Goal: Submit feedback/report problem: Submit feedback/report problem

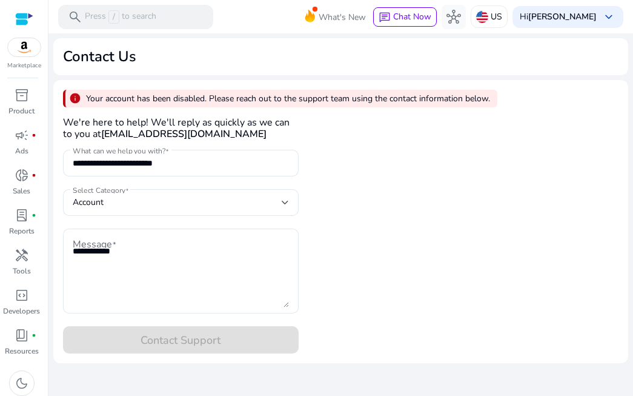
click at [473, 314] on div "**********" at bounding box center [340, 221] width 575 height 283
click at [608, 15] on span "keyboard_arrow_down" at bounding box center [609, 17] width 15 height 15
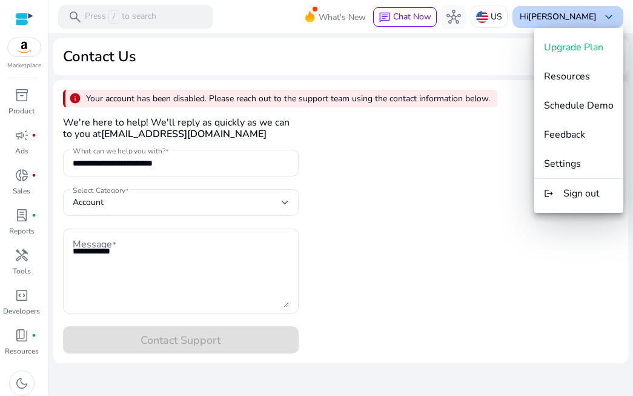
click at [608, 15] on div at bounding box center [316, 198] width 633 height 396
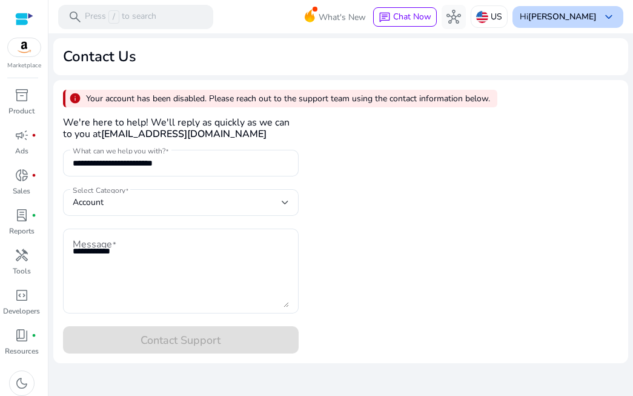
click at [608, 15] on span "keyboard_arrow_down" at bounding box center [609, 17] width 15 height 15
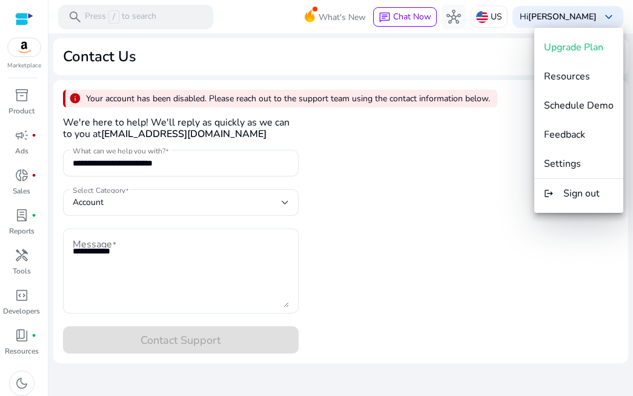
click at [416, 16] on div at bounding box center [316, 198] width 633 height 396
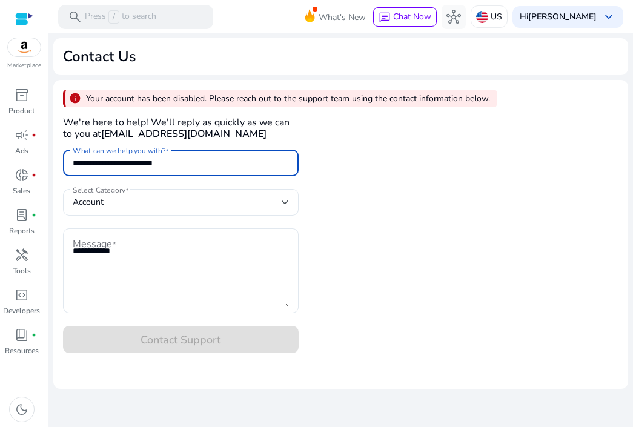
click at [210, 160] on input "**********" at bounding box center [181, 162] width 216 height 13
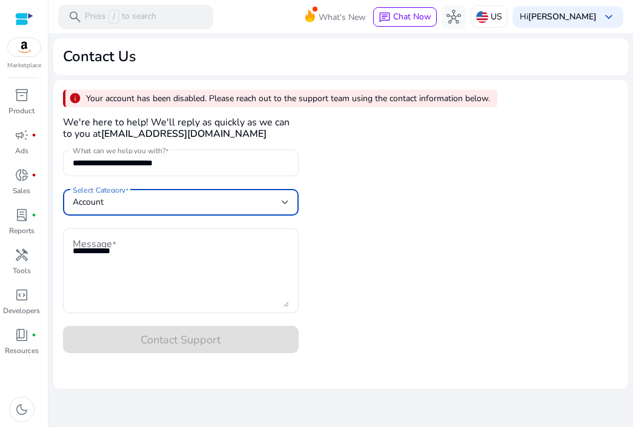
click at [282, 202] on div at bounding box center [285, 202] width 7 height 5
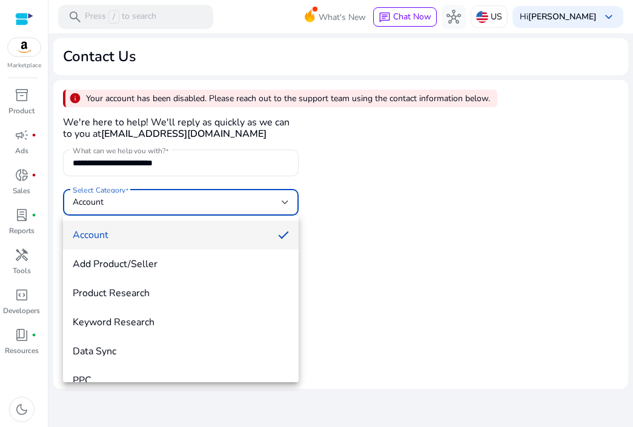
click at [426, 15] on div at bounding box center [316, 213] width 633 height 427
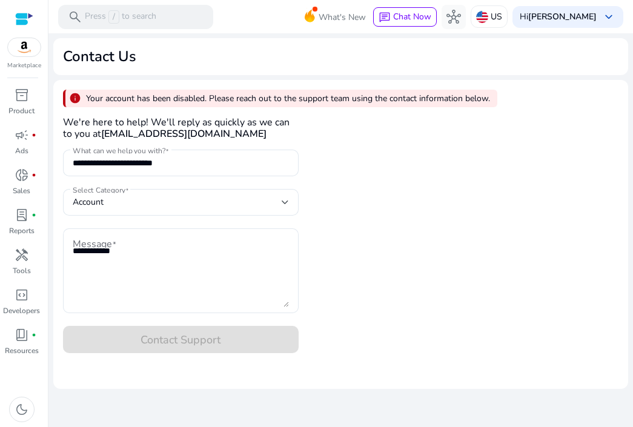
click at [426, 15] on span "Chat Now" at bounding box center [412, 17] width 38 height 12
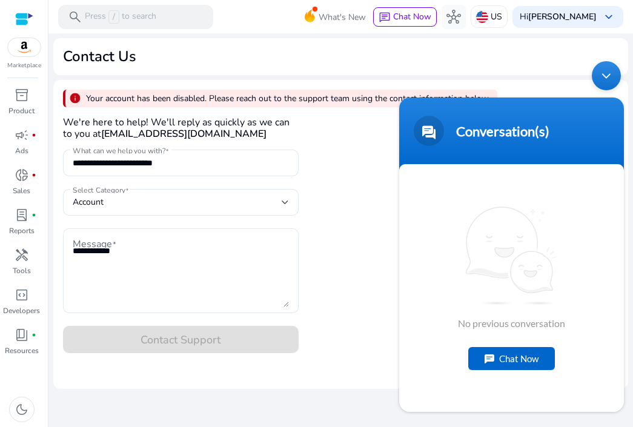
click at [512, 355] on div "Chat Now" at bounding box center [512, 358] width 87 height 23
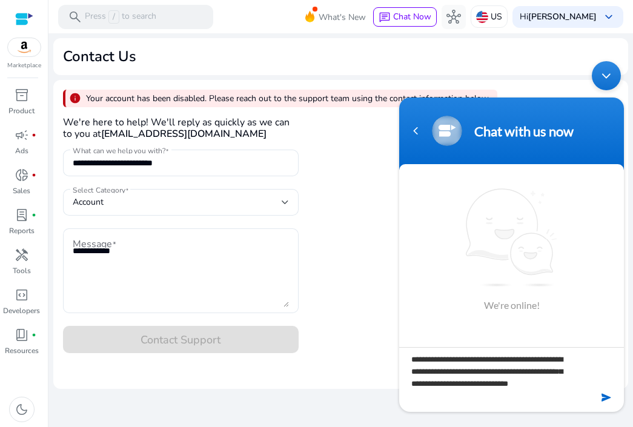
type textarea "**********"
click at [604, 395] on em at bounding box center [608, 397] width 12 height 16
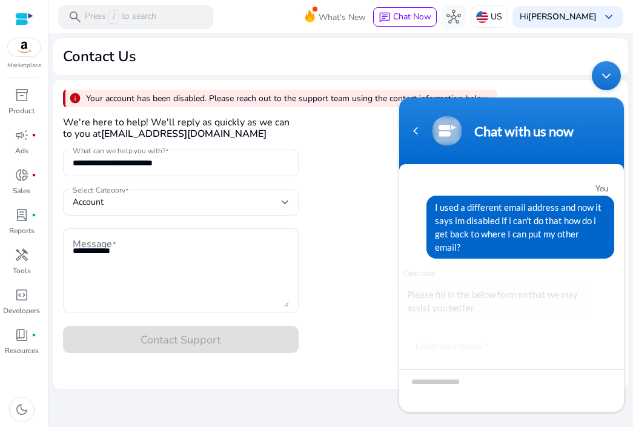
scroll to position [120, 0]
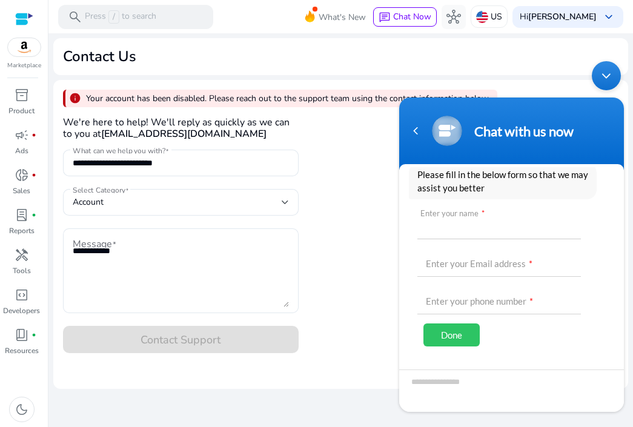
click at [486, 210] on input "text" at bounding box center [500, 224] width 164 height 29
type input "**********"
click at [423, 98] on header "Chat with us now" at bounding box center [511, 133] width 225 height 73
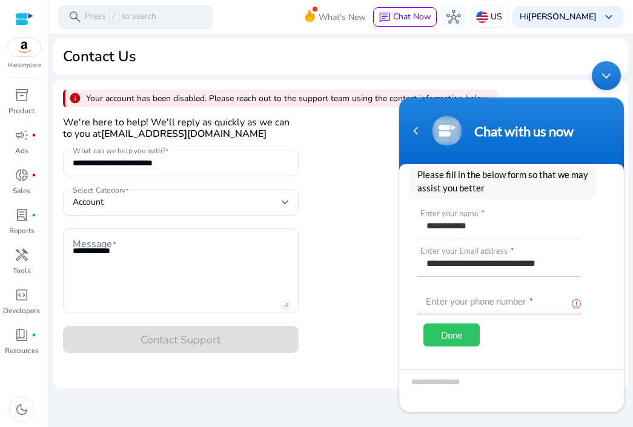
scroll to position [0, 0]
type input "**********"
click at [464, 288] on input "text" at bounding box center [500, 299] width 164 height 29
type input "**********"
click at [449, 323] on div "Done" at bounding box center [452, 334] width 56 height 23
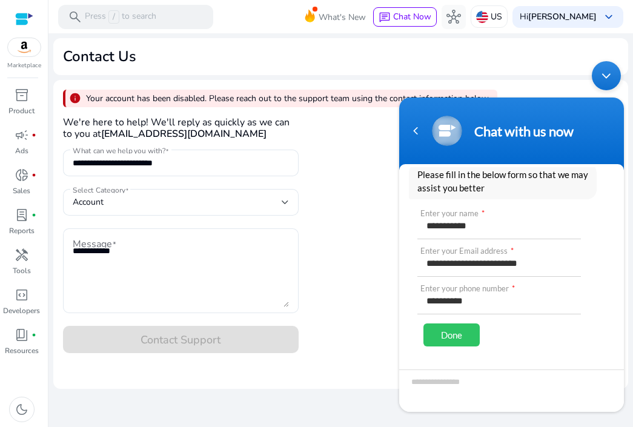
scroll to position [118, 0]
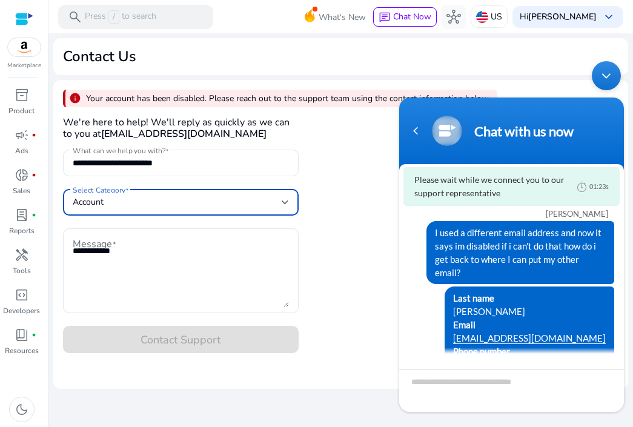
click at [287, 202] on div at bounding box center [285, 202] width 7 height 5
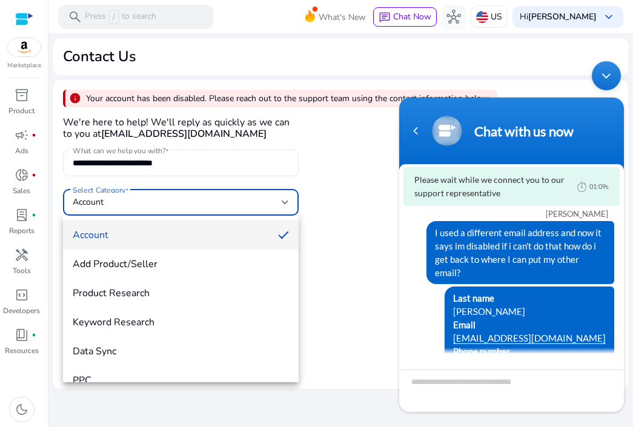
click at [21, 53] on div at bounding box center [316, 213] width 633 height 427
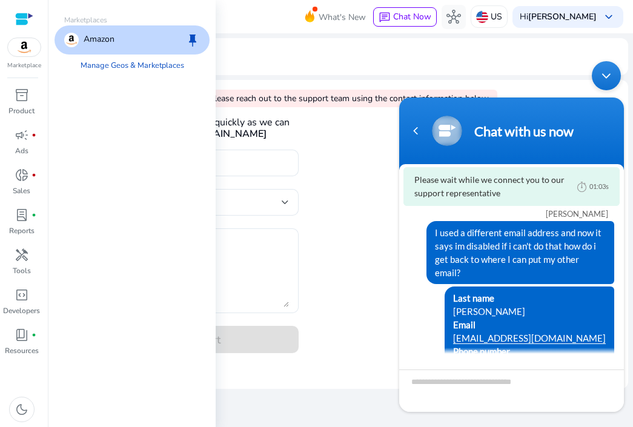
click at [24, 50] on img at bounding box center [24, 47] width 33 height 18
click at [116, 65] on link "Manage Geos & Marketplaces" at bounding box center [132, 66] width 123 height 22
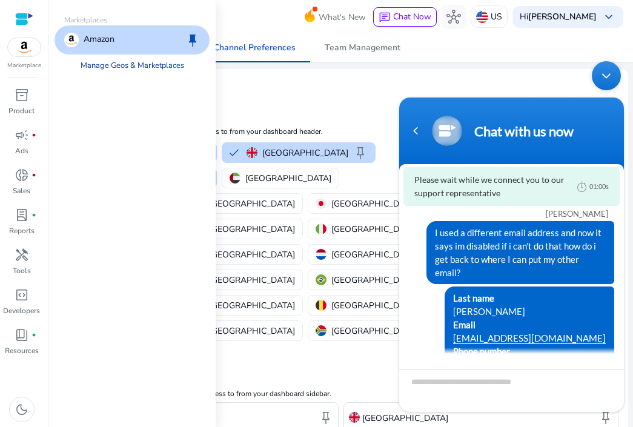
click at [116, 65] on link "Manage Geos & Marketplaces" at bounding box center [132, 66] width 123 height 22
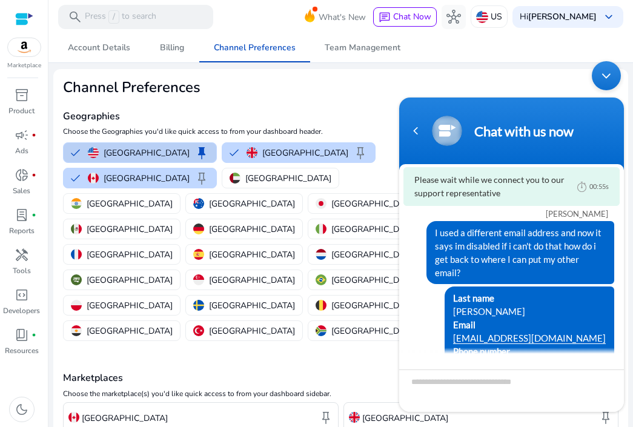
click at [124, 148] on p "[GEOGRAPHIC_DATA]" at bounding box center [147, 153] width 86 height 13
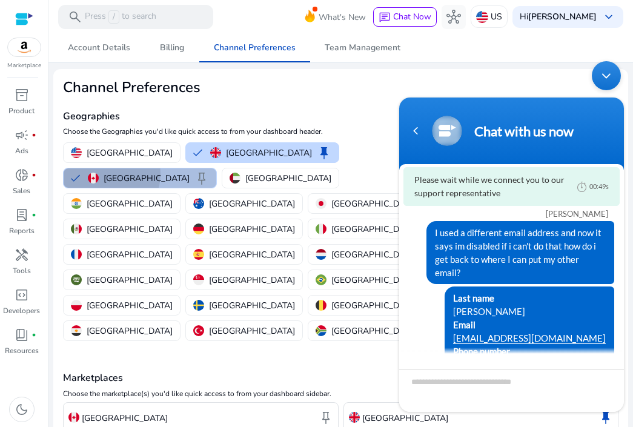
click at [209, 171] on div "Canada keep" at bounding box center [148, 178] width 121 height 15
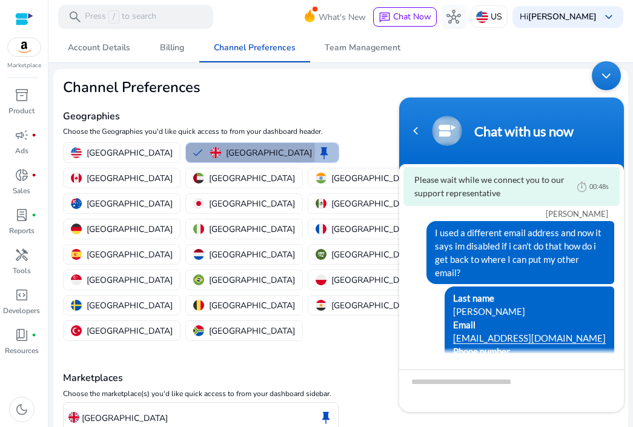
click at [226, 152] on p "[GEOGRAPHIC_DATA]" at bounding box center [269, 153] width 86 height 13
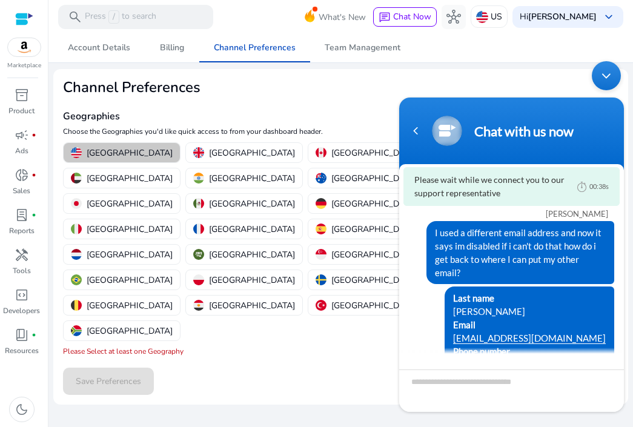
click at [122, 152] on p "[GEOGRAPHIC_DATA]" at bounding box center [130, 153] width 86 height 13
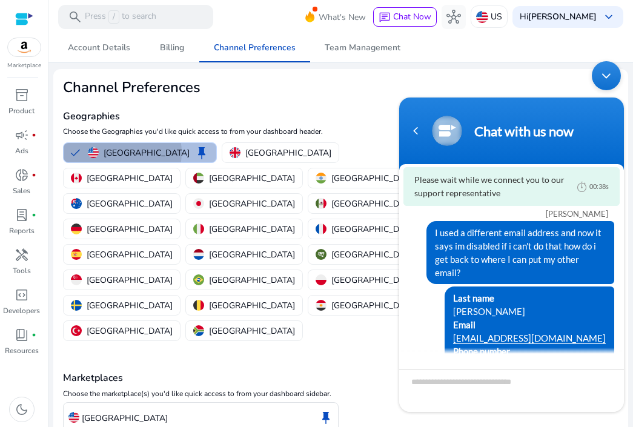
click at [122, 152] on p "[GEOGRAPHIC_DATA]" at bounding box center [147, 153] width 86 height 13
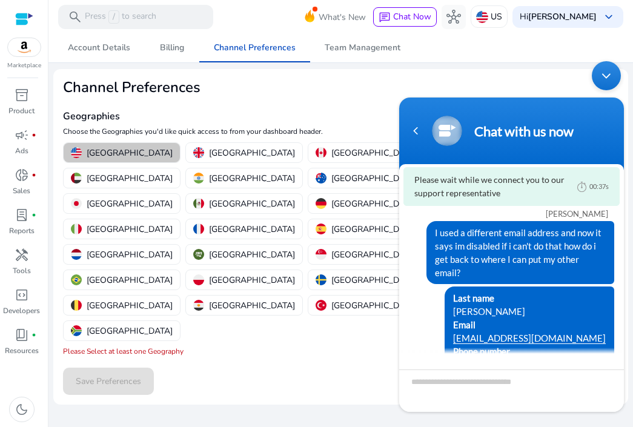
click at [122, 152] on p "[GEOGRAPHIC_DATA]" at bounding box center [130, 153] width 86 height 13
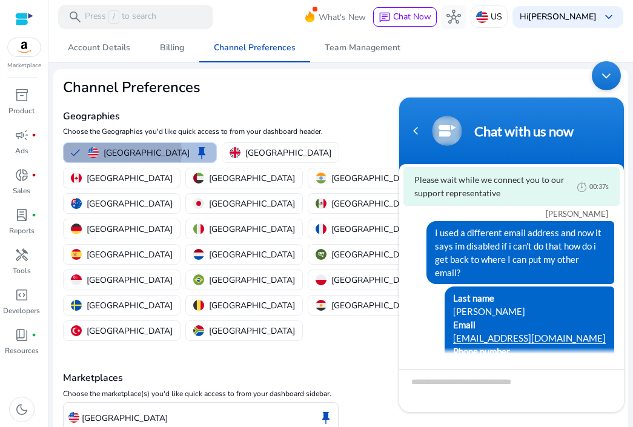
click at [122, 152] on p "[GEOGRAPHIC_DATA]" at bounding box center [147, 153] width 86 height 13
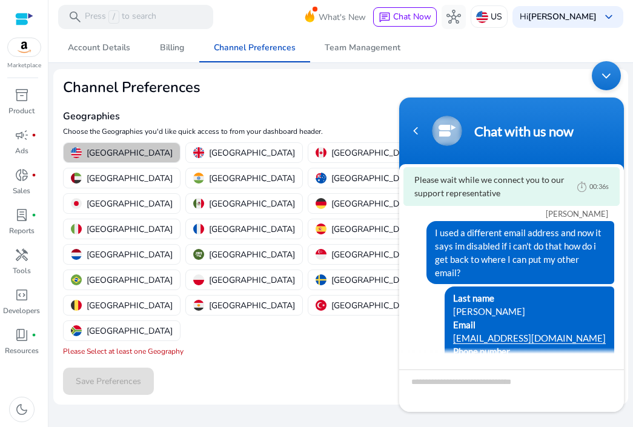
click at [122, 152] on p "[GEOGRAPHIC_DATA]" at bounding box center [130, 153] width 86 height 13
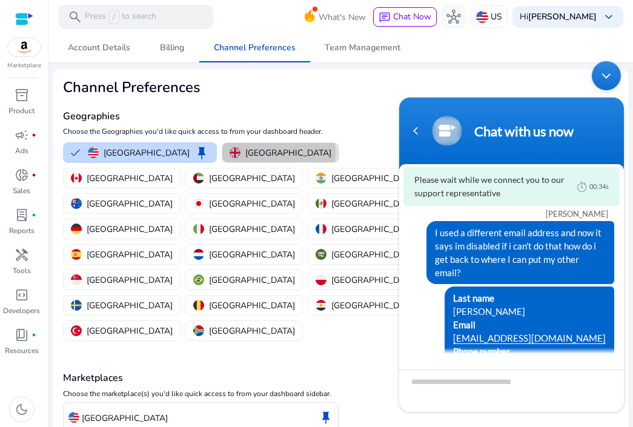
click at [246, 152] on p "[GEOGRAPHIC_DATA]" at bounding box center [289, 153] width 86 height 13
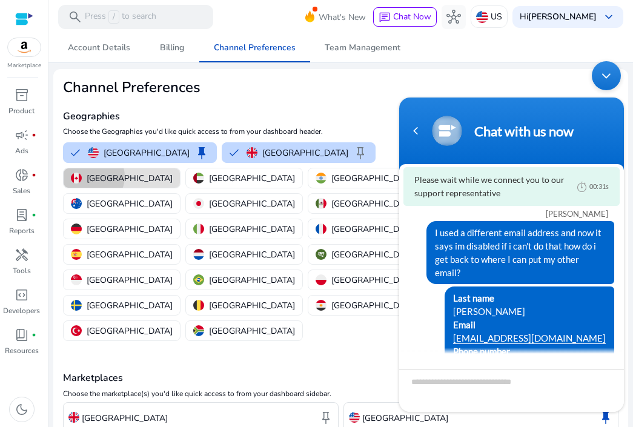
click at [173, 172] on p "[GEOGRAPHIC_DATA]" at bounding box center [130, 178] width 86 height 13
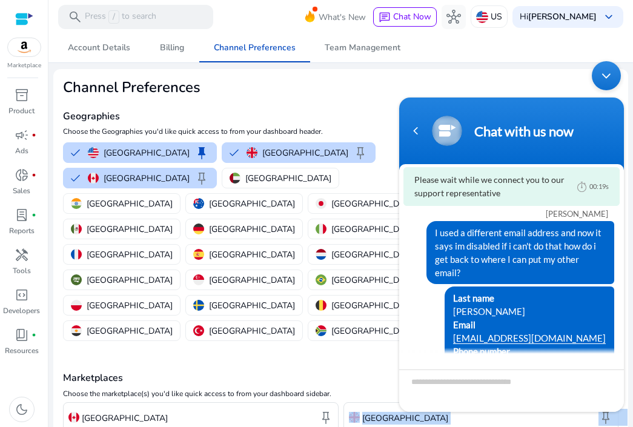
drag, startPoint x: 322, startPoint y: 397, endPoint x: 372, endPoint y: 383, distance: 52.4
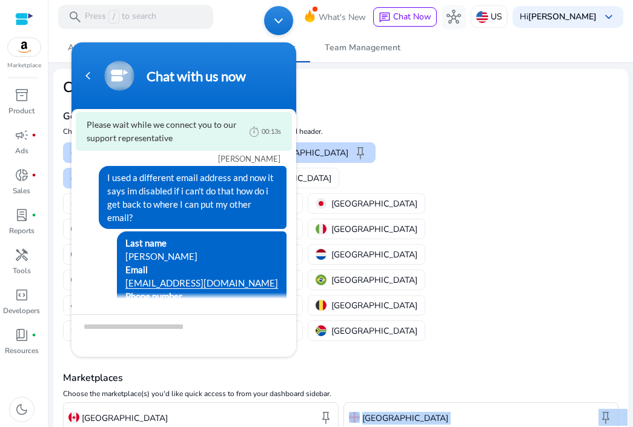
drag, startPoint x: 199, startPoint y: 55, endPoint x: 202, endPoint y: 12, distance: 43.1
click at [202, 12] on body "Chat with us now Please wait while we connect you to our support representative…" at bounding box center [183, 181] width 237 height 363
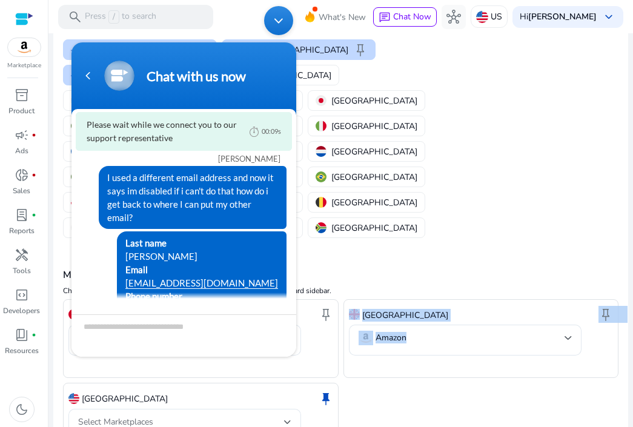
scroll to position [104, 0]
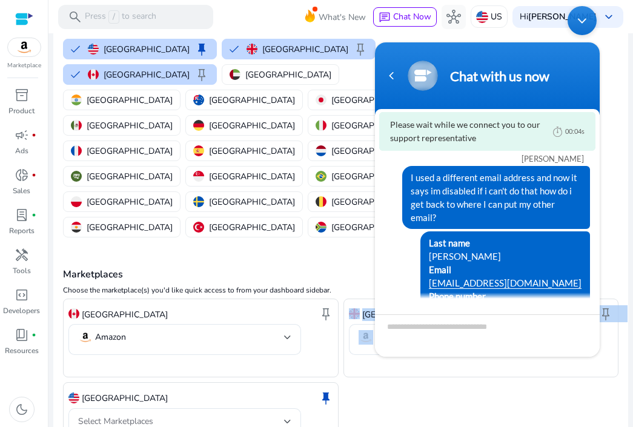
drag, startPoint x: 529, startPoint y: 76, endPoint x: 541, endPoint y: 39, distance: 38.5
click at [541, 39] on body "Chat with us now Please wait while we connect you to our support representative…" at bounding box center [487, 181] width 237 height 363
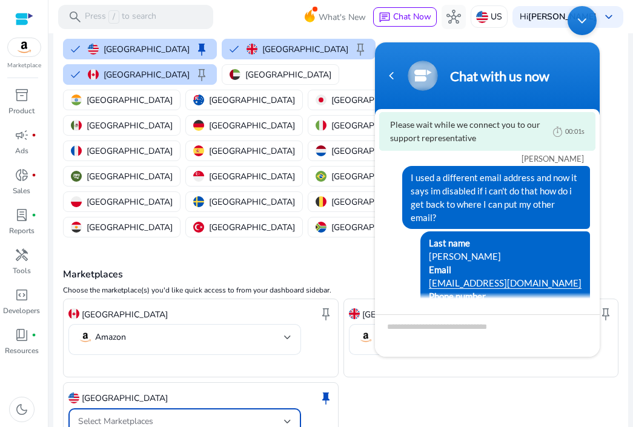
click at [290, 395] on div at bounding box center [287, 422] width 7 height 15
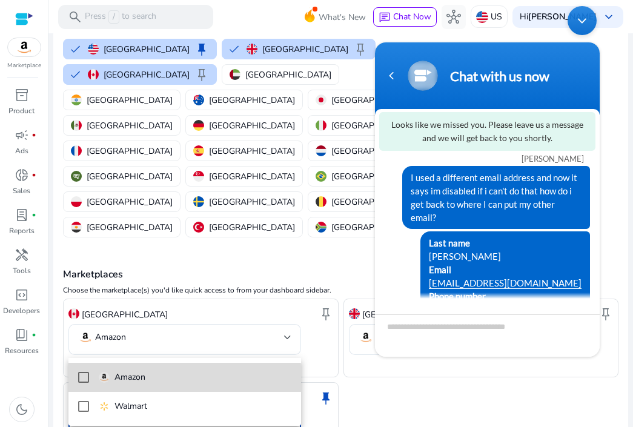
click at [81, 381] on mat-pseudo-checkbox at bounding box center [83, 377] width 11 height 11
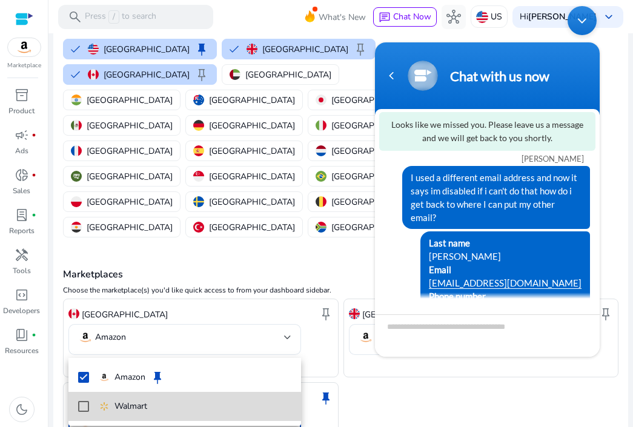
click at [87, 395] on mat-pseudo-checkbox at bounding box center [83, 406] width 11 height 11
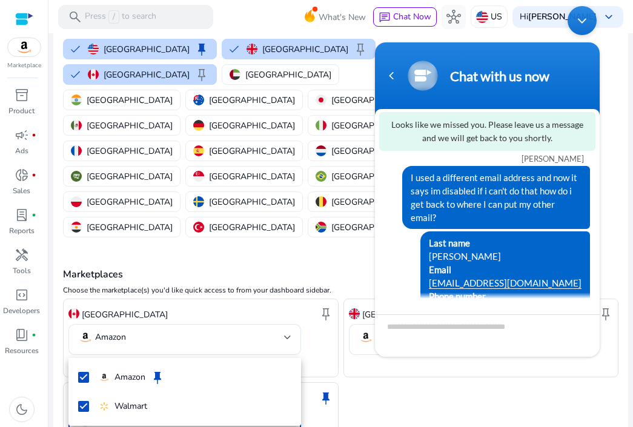
drag, startPoint x: 630, startPoint y: 196, endPoint x: 630, endPoint y: 235, distance: 38.8
click at [630, 235] on div at bounding box center [316, 213] width 633 height 427
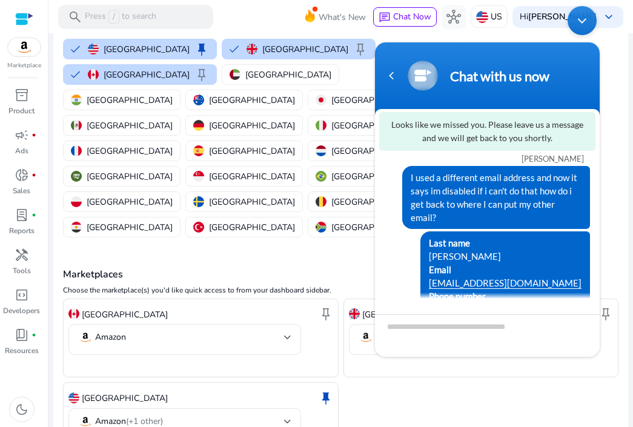
scroll to position [107, 0]
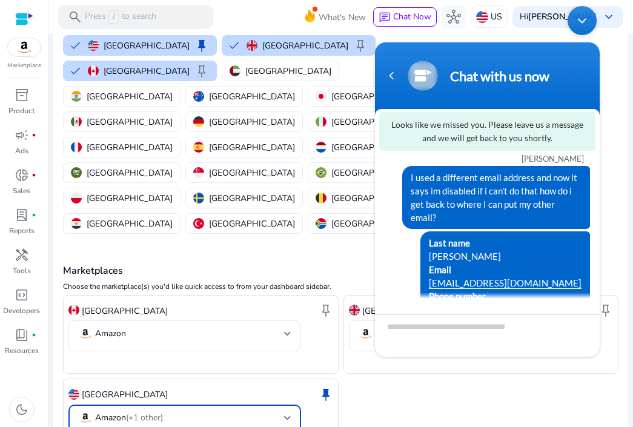
click at [285, 395] on div at bounding box center [287, 418] width 7 height 5
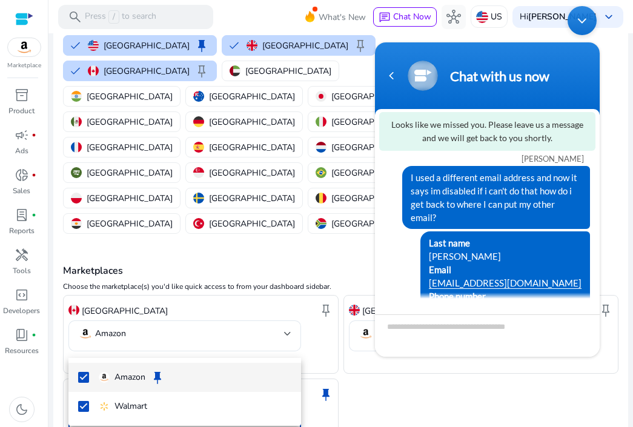
drag, startPoint x: 632, startPoint y: 270, endPoint x: 629, endPoint y: 404, distance: 134.6
click at [629, 395] on div at bounding box center [316, 213] width 633 height 427
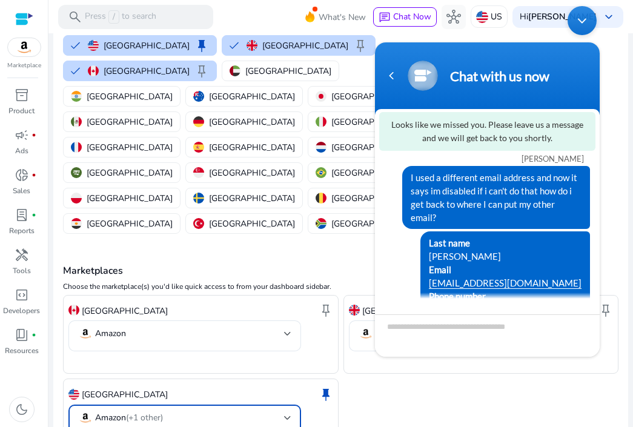
click at [290, 395] on div at bounding box center [287, 418] width 7 height 15
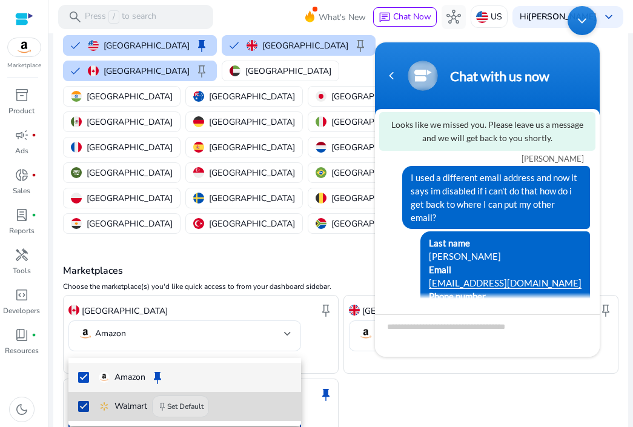
click at [90, 395] on mat-option "Walmart keep Set Default" at bounding box center [185, 406] width 233 height 29
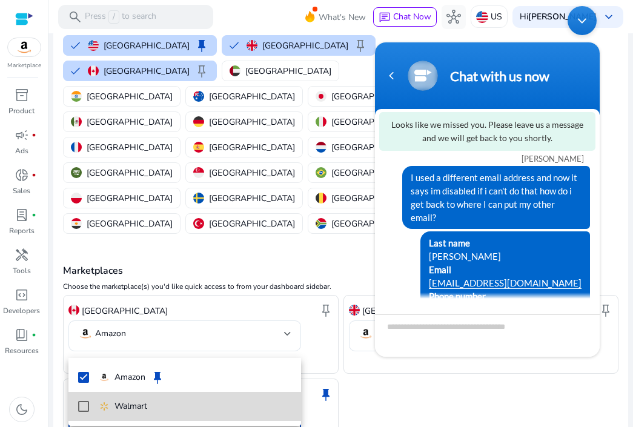
click at [82, 395] on mat-pseudo-checkbox at bounding box center [83, 406] width 11 height 11
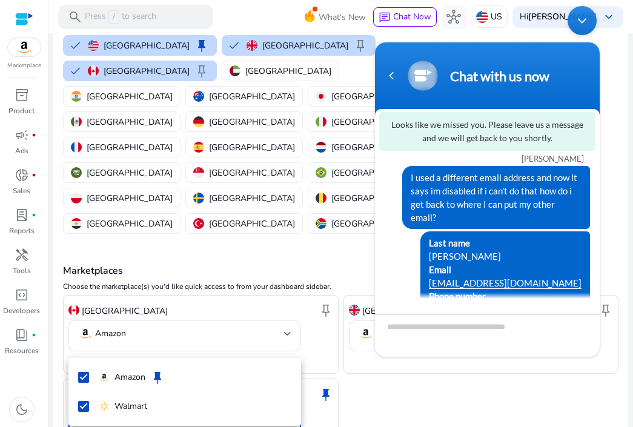
click at [346, 369] on div at bounding box center [316, 213] width 633 height 427
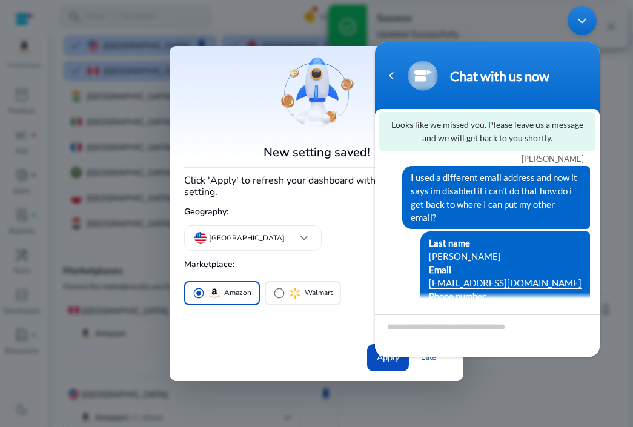
click at [333, 227] on div "New setting saved! Click 'Apply' to refresh your dashboard with the new setting…" at bounding box center [316, 213] width 265 height 315
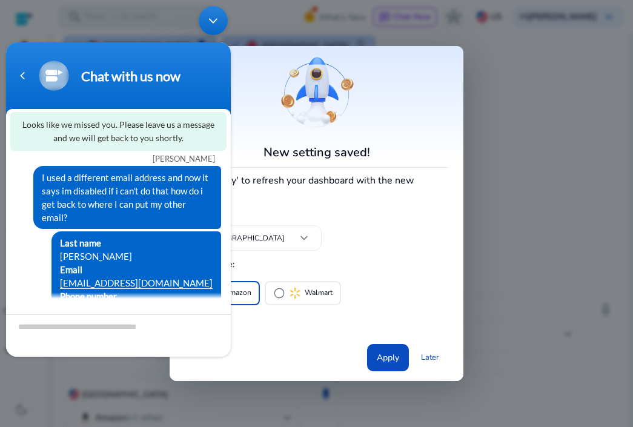
drag, startPoint x: 93, startPoint y: 55, endPoint x: 92, endPoint y: 48, distance: 6.8
click at [92, 48] on header "Chat with us now" at bounding box center [118, 78] width 225 height 73
click at [392, 352] on span "Apply" at bounding box center [388, 358] width 22 height 13
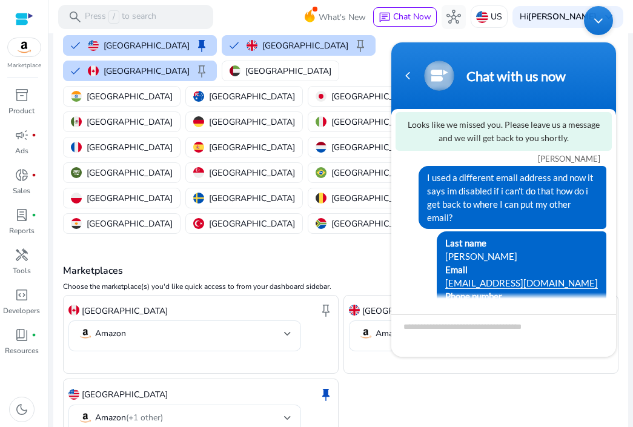
drag, startPoint x: 567, startPoint y: 65, endPoint x: 587, endPoint y: 35, distance: 35.8
click at [587, 35] on body "Chat with us now Looks like we missed you. Please leave us a message and we wil…" at bounding box center [504, 181] width 237 height 363
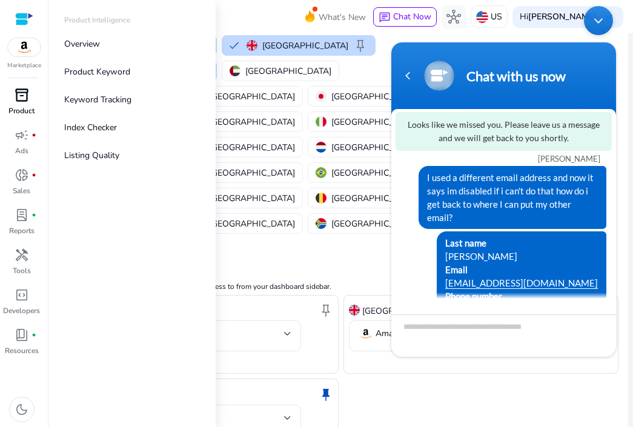
click at [21, 101] on span "inventory_2" at bounding box center [22, 95] width 15 height 15
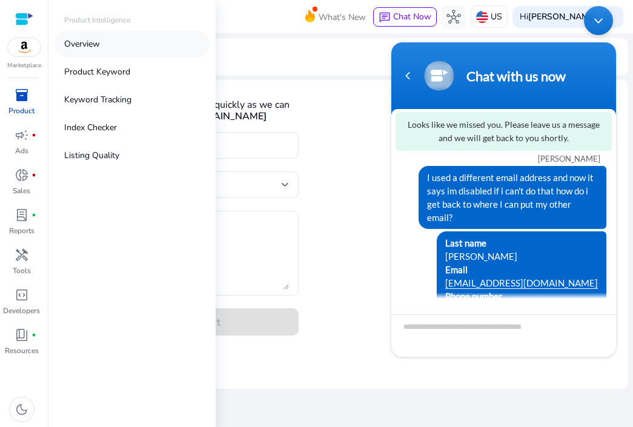
click at [73, 45] on p "Overview" at bounding box center [82, 44] width 36 height 13
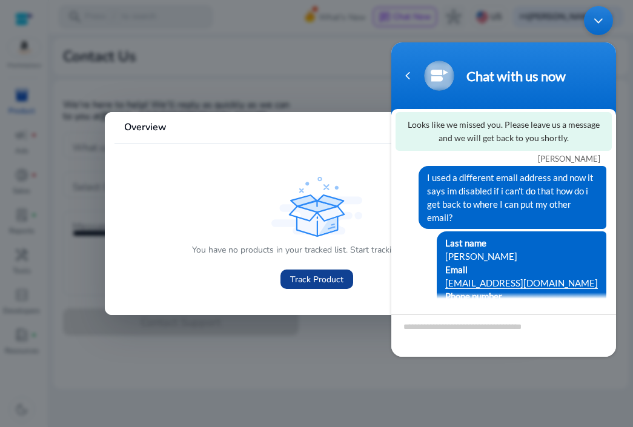
click at [313, 280] on span "Track Product" at bounding box center [316, 279] width 53 height 13
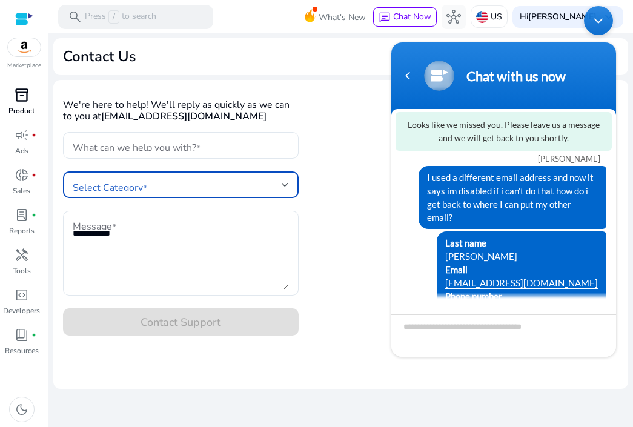
click at [284, 186] on div at bounding box center [285, 184] width 7 height 5
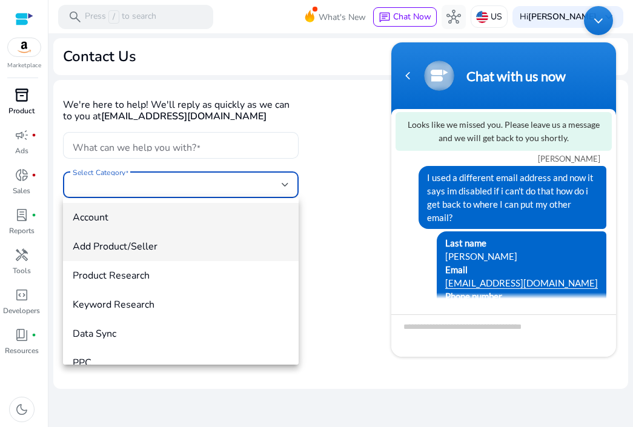
click at [213, 247] on span "Add Product/Seller" at bounding box center [181, 246] width 216 height 13
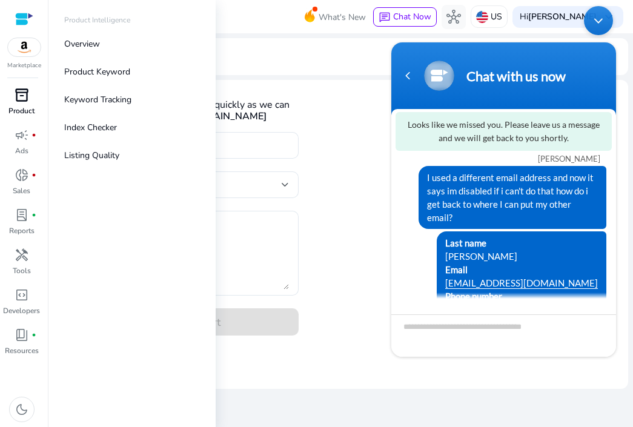
click at [16, 93] on span "inventory_2" at bounding box center [22, 95] width 15 height 15
click at [119, 71] on p "Product Keyword" at bounding box center [97, 71] width 66 height 13
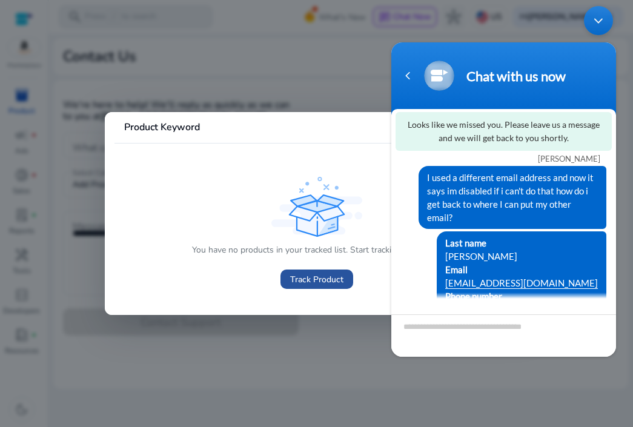
click at [320, 284] on span "Track Product" at bounding box center [316, 279] width 53 height 13
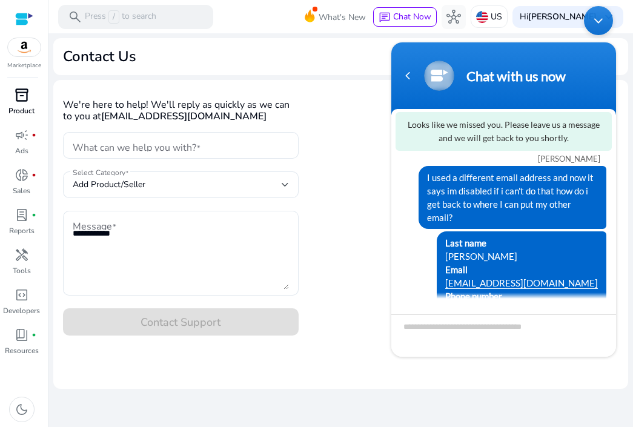
click at [241, 198] on div at bounding box center [181, 204] width 236 height 13
click at [28, 19] on div at bounding box center [24, 19] width 18 height 14
click at [25, 12] on div at bounding box center [24, 19] width 18 height 14
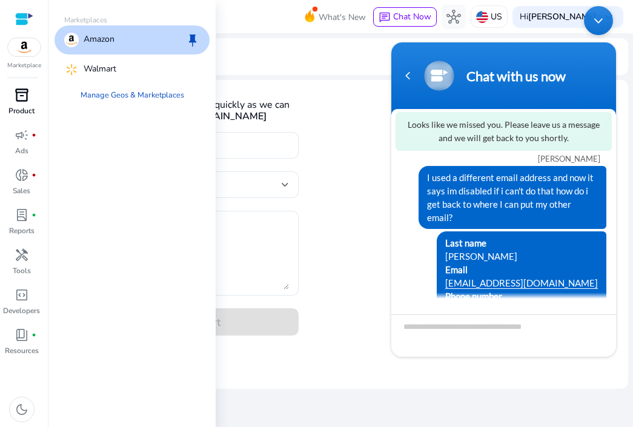
click at [25, 52] on img at bounding box center [24, 47] width 33 height 18
click at [127, 99] on link "Manage Geos & Marketplaces" at bounding box center [132, 95] width 123 height 22
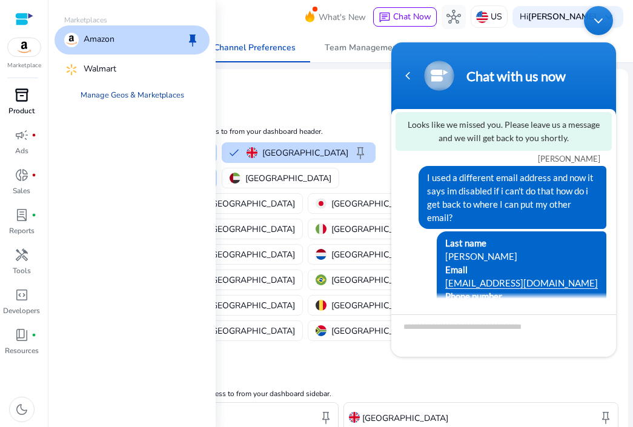
click at [127, 99] on link "Manage Geos & Marketplaces" at bounding box center [132, 95] width 123 height 22
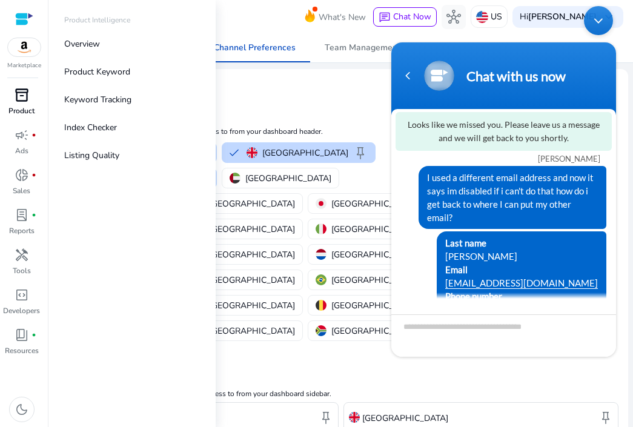
click at [23, 96] on span "inventory_2" at bounding box center [22, 95] width 15 height 15
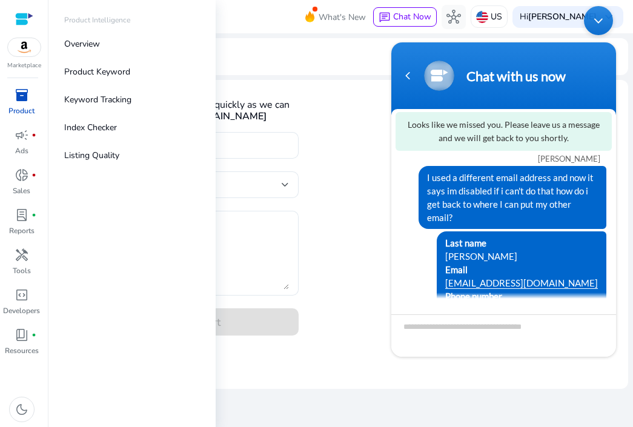
click at [23, 96] on span "inventory_2" at bounding box center [22, 95] width 15 height 15
click at [104, 67] on p "Product Keyword" at bounding box center [97, 71] width 66 height 13
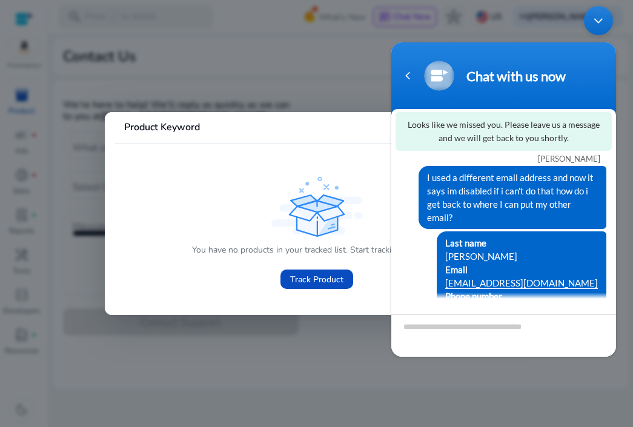
click at [363, 195] on div "You have no products in your tracked list. Start tracking a product. Track Prod…" at bounding box center [317, 235] width 386 height 122
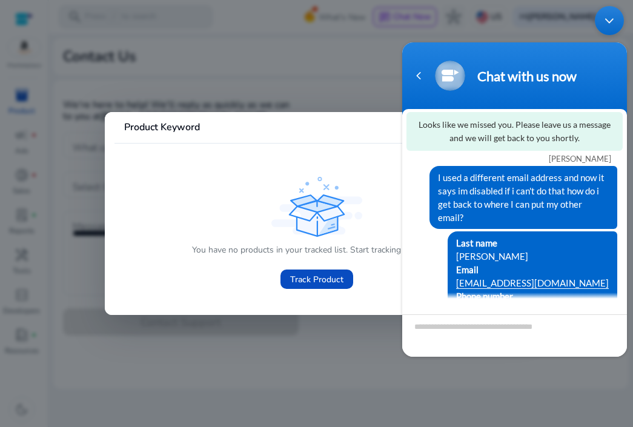
drag, startPoint x: 493, startPoint y: 56, endPoint x: 266, endPoint y: 73, distance: 228.0
click at [396, 73] on html "Chat with us now Looks like we missed you. Please leave us a message and we wil…" at bounding box center [514, 181] width 237 height 363
click at [341, 282] on span "Track Product" at bounding box center [316, 279] width 53 height 13
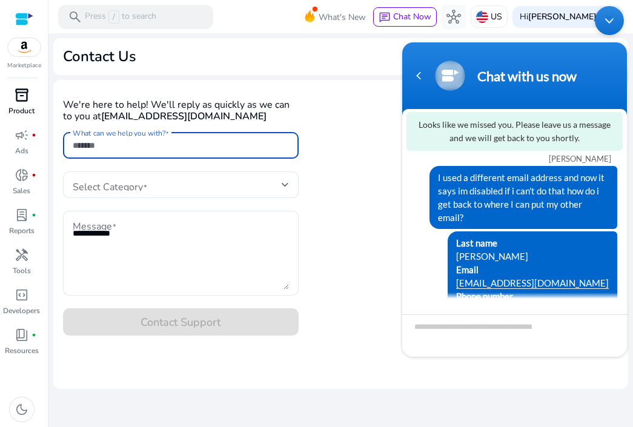
click at [275, 141] on input "What can we help you with?" at bounding box center [181, 145] width 216 height 13
type input "***"
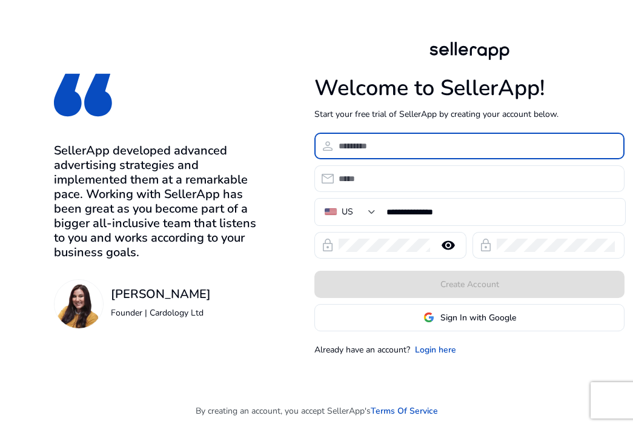
click at [372, 141] on input at bounding box center [477, 145] width 276 height 13
click at [347, 146] on input "**********" at bounding box center [477, 145] width 276 height 13
type input "**********"
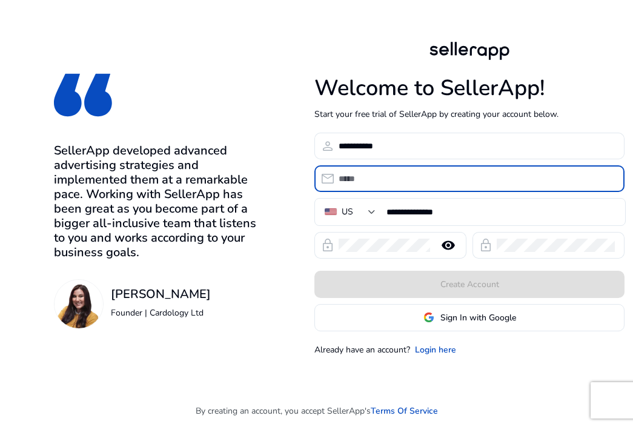
click at [369, 182] on input "email" at bounding box center [477, 178] width 276 height 13
drag, startPoint x: 369, startPoint y: 182, endPoint x: 353, endPoint y: 190, distance: 17.4
click at [353, 190] on div at bounding box center [477, 178] width 276 height 27
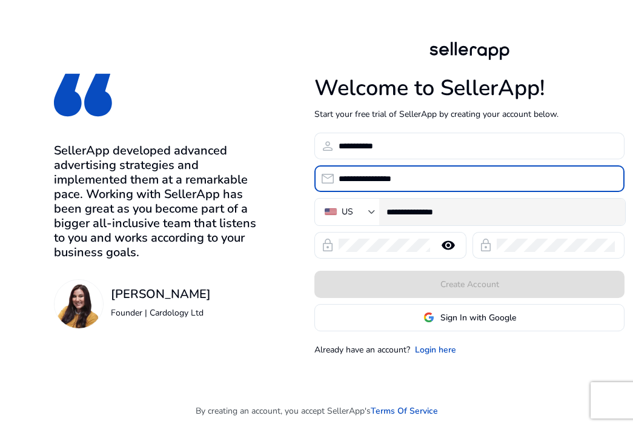
type input "**********"
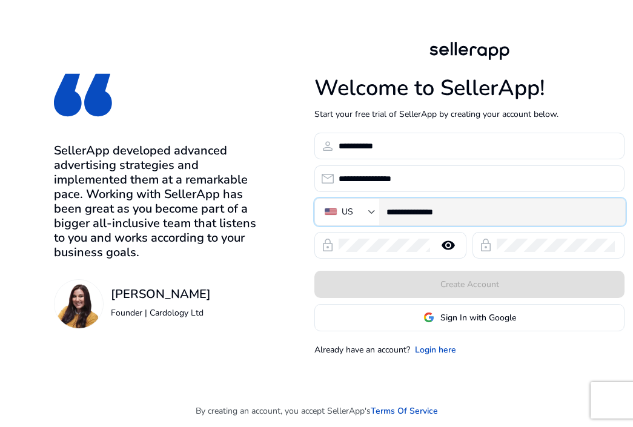
click at [470, 214] on input "**********" at bounding box center [501, 212] width 229 height 13
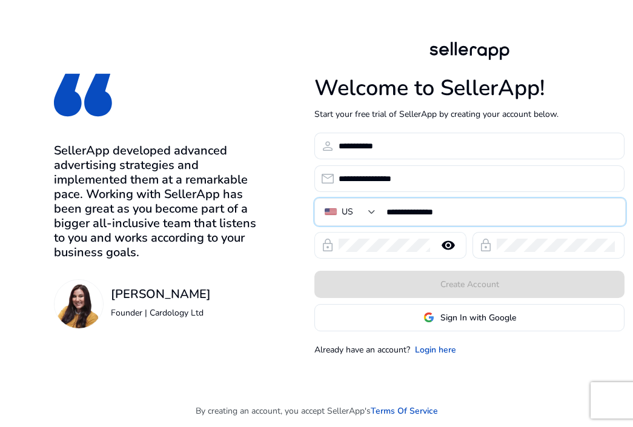
type input "**********"
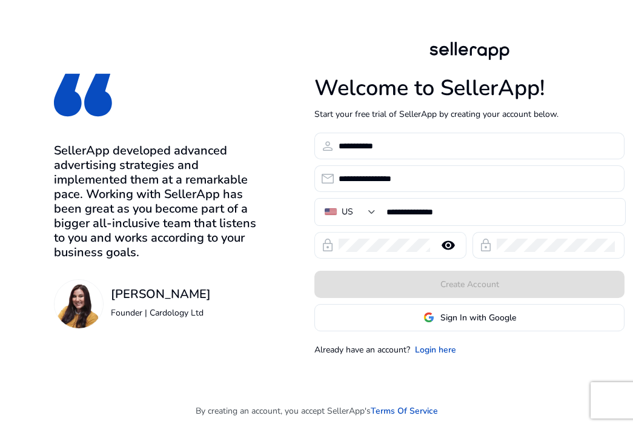
click at [390, 252] on div at bounding box center [385, 245] width 92 height 27
click at [447, 244] on mat-icon "remove_red_eye" at bounding box center [448, 245] width 29 height 15
click at [490, 245] on span "lock" at bounding box center [486, 245] width 15 height 15
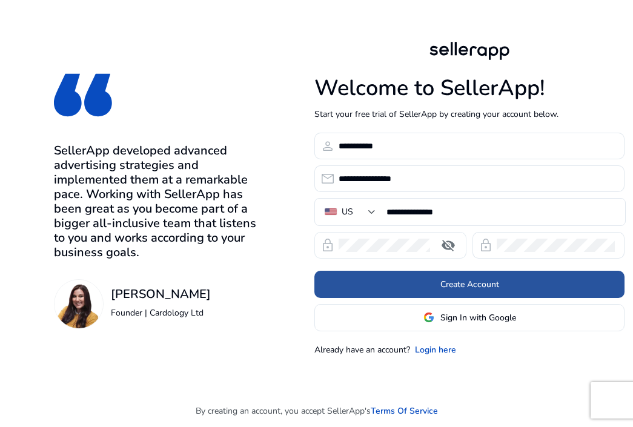
click at [429, 289] on span at bounding box center [470, 284] width 310 height 29
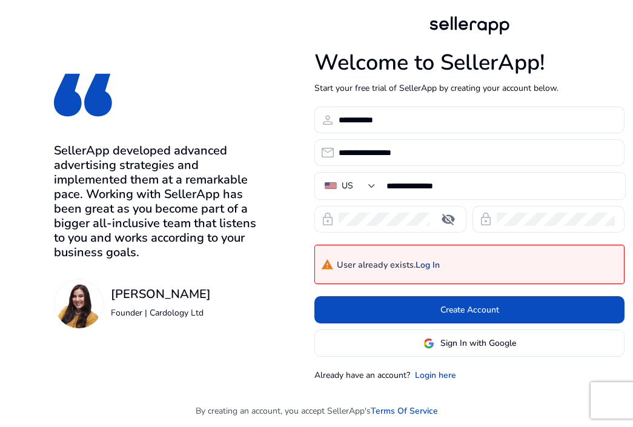
click at [431, 264] on link "Log In" at bounding box center [428, 266] width 24 height 10
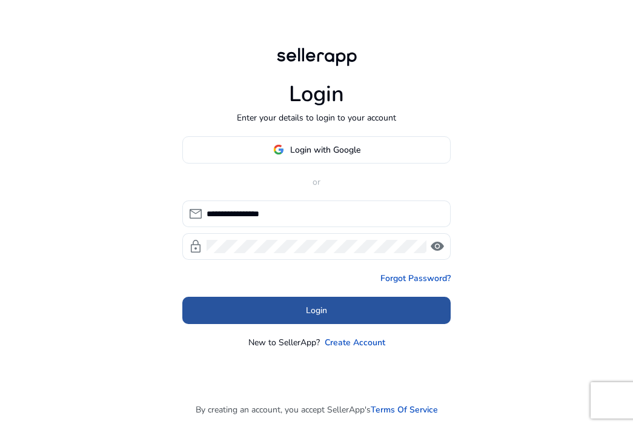
click at [325, 317] on span at bounding box center [316, 310] width 269 height 29
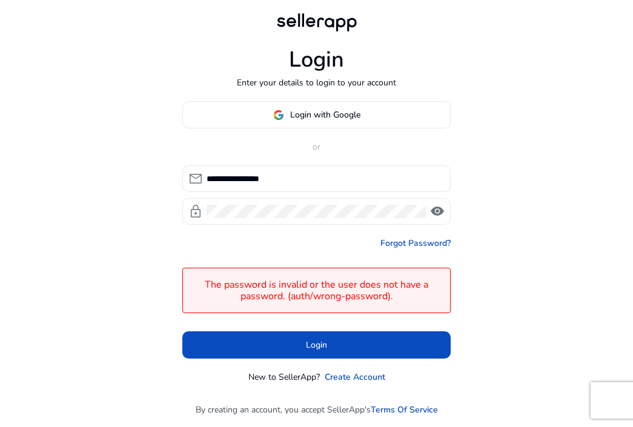
click at [431, 211] on span "visibility" at bounding box center [437, 211] width 15 height 15
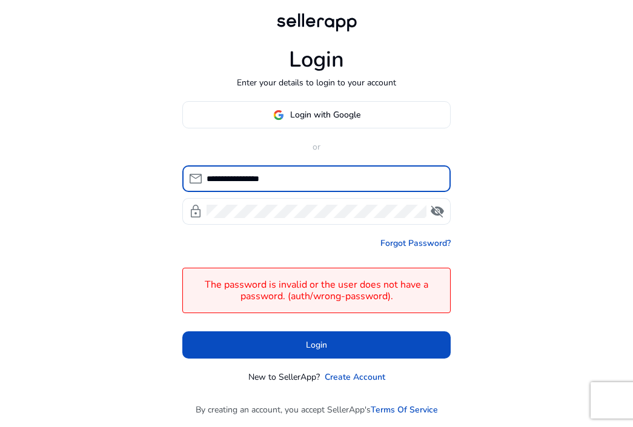
click at [280, 175] on input "**********" at bounding box center [324, 178] width 235 height 13
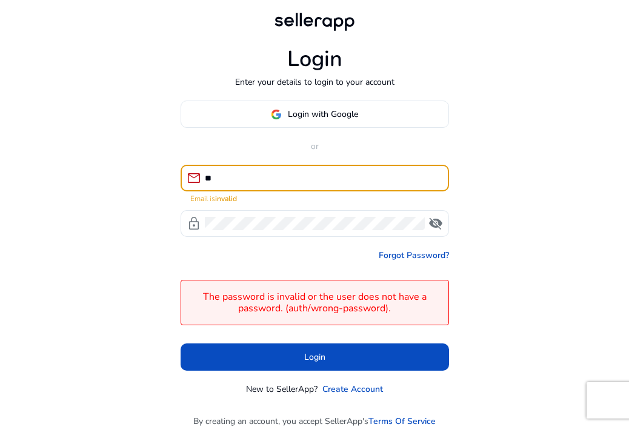
type input "*"
type input "**********"
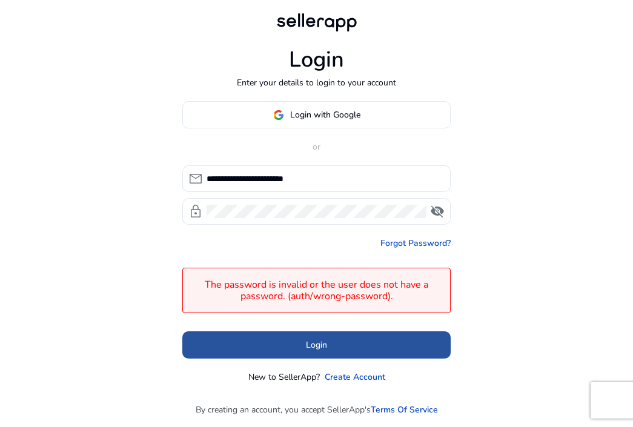
click at [327, 342] on span "Login" at bounding box center [316, 345] width 21 height 13
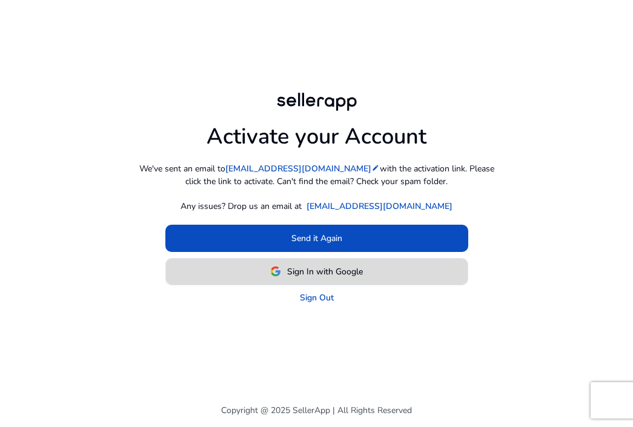
click at [344, 272] on span "Sign In with Google" at bounding box center [325, 272] width 76 height 13
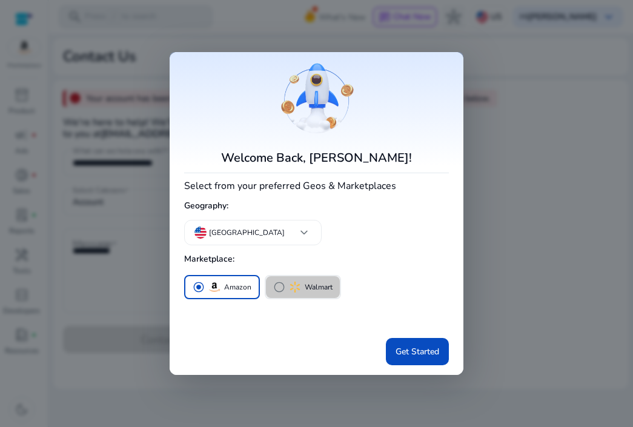
click at [279, 290] on span "radio_button_unchecked" at bounding box center [279, 287] width 12 height 12
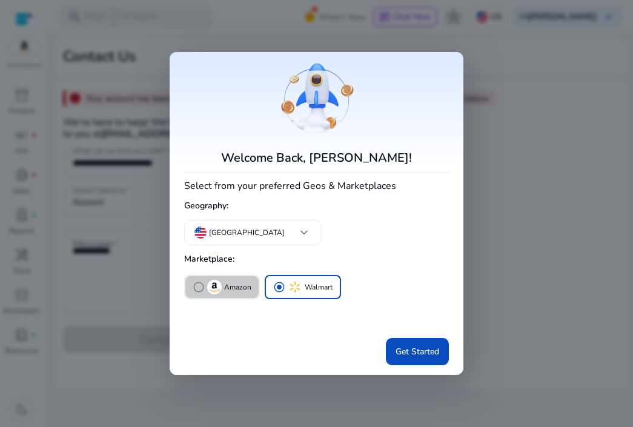
click at [192, 292] on button "radio_button_unchecked Amazon" at bounding box center [221, 287] width 73 height 22
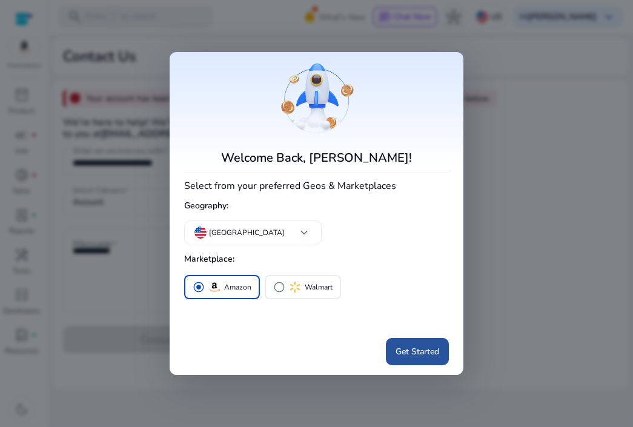
click at [424, 344] on span at bounding box center [417, 352] width 63 height 29
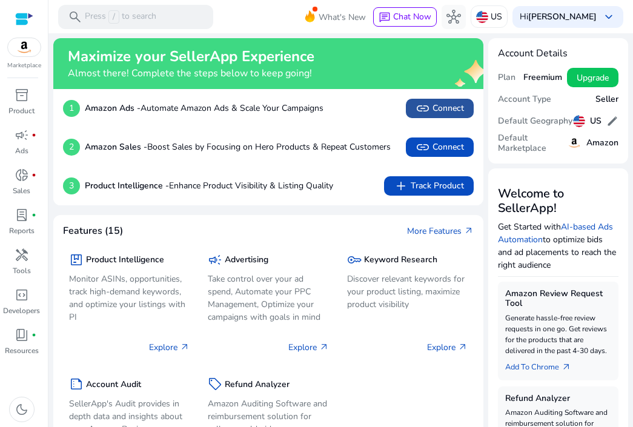
click at [453, 101] on span "link Connect" at bounding box center [440, 108] width 48 height 15
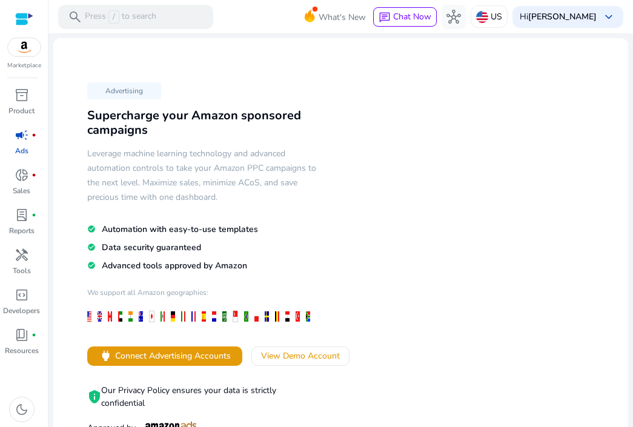
click at [453, 101] on div "Advertising Supercharge your Amazon sponsored campaigns Leverage machine learni…" at bounding box center [341, 273] width 556 height 450
click at [309, 358] on span "View Demo Account" at bounding box center [300, 356] width 79 height 13
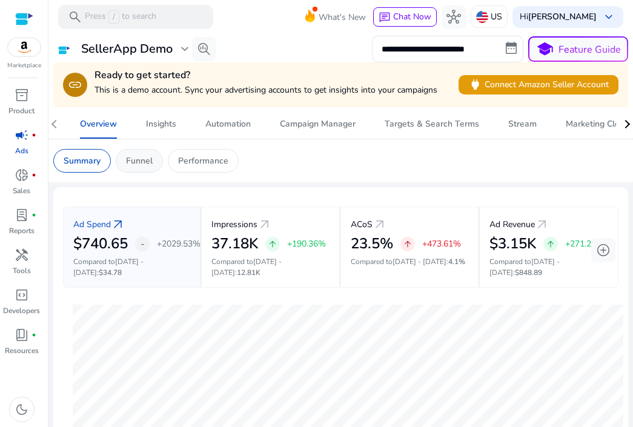
click at [144, 159] on p "Funnel" at bounding box center [139, 161] width 27 height 13
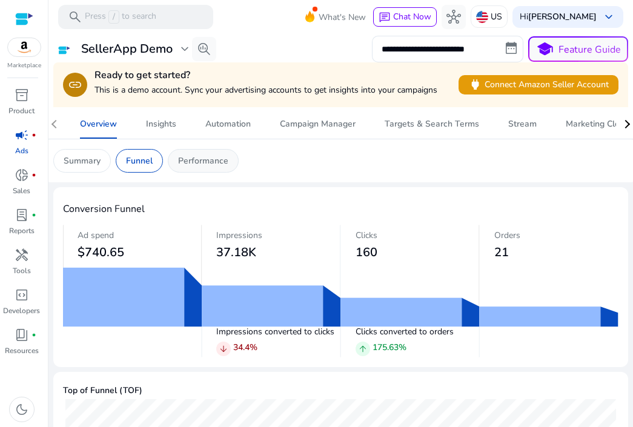
click at [188, 161] on p "Performance" at bounding box center [203, 161] width 50 height 13
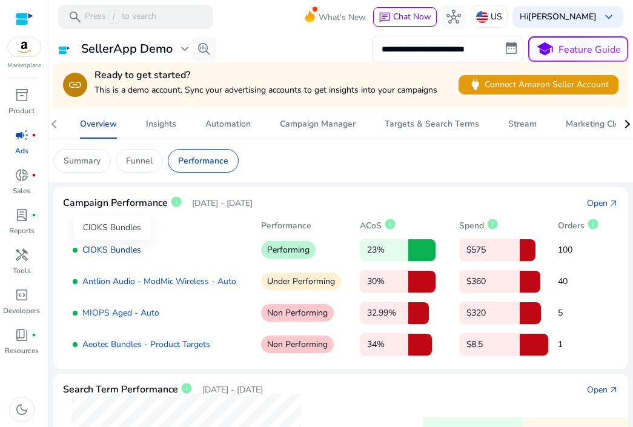
click at [105, 250] on link "CIOKS Bundles" at bounding box center [111, 250] width 59 height 12
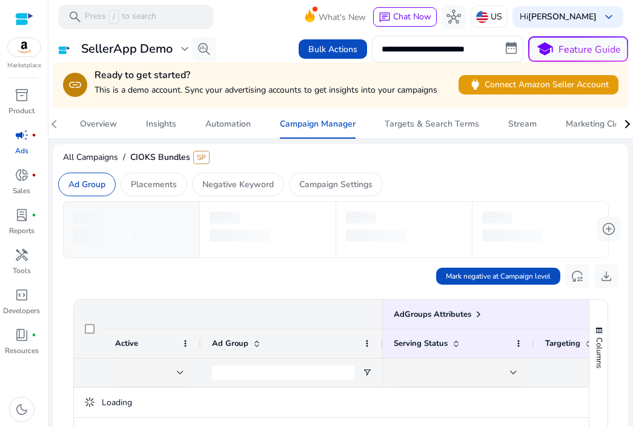
click at [105, 250] on div at bounding box center [336, 232] width 546 height 62
click at [105, 250] on mat-card at bounding box center [132, 230] width 136 height 56
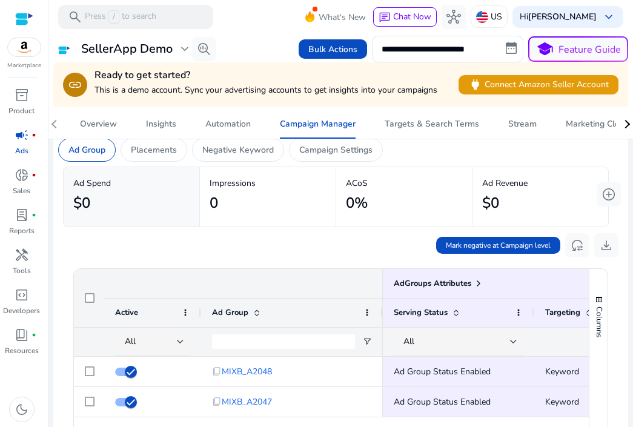
scroll to position [32, 0]
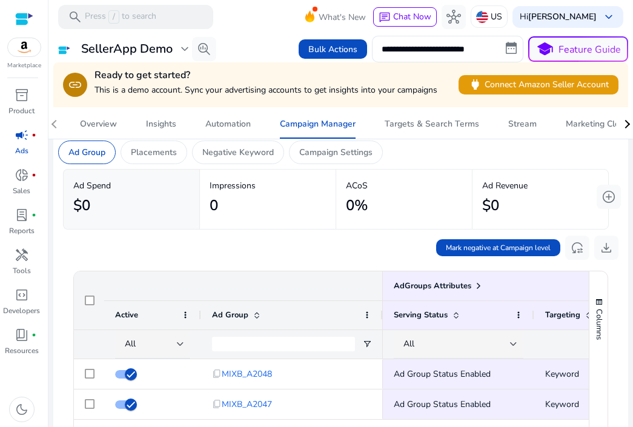
click at [87, 83] on app-icon "link" at bounding box center [75, 85] width 24 height 24
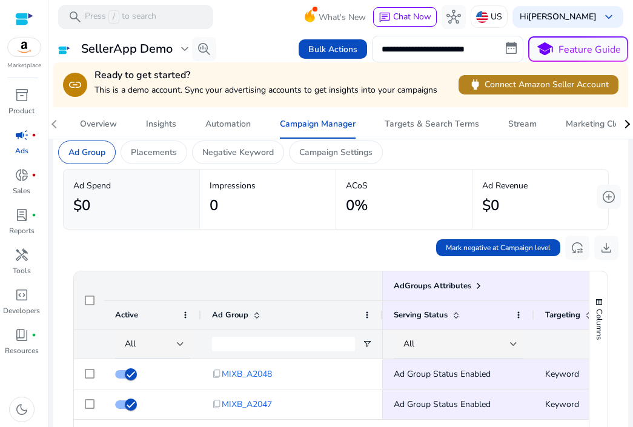
click at [495, 88] on span "power Connect Amazon Seller Account" at bounding box center [539, 85] width 141 height 14
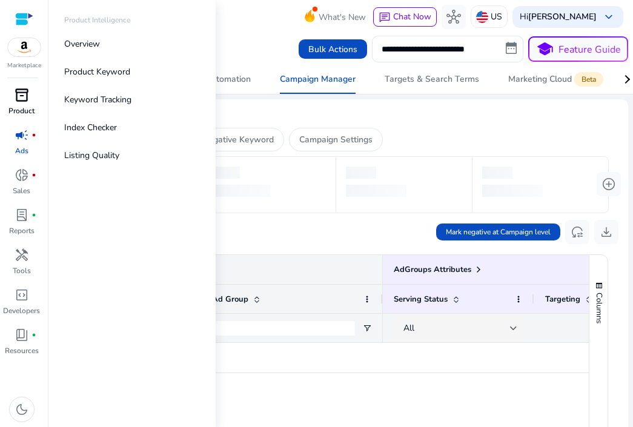
click at [19, 102] on span "inventory_2" at bounding box center [22, 95] width 15 height 15
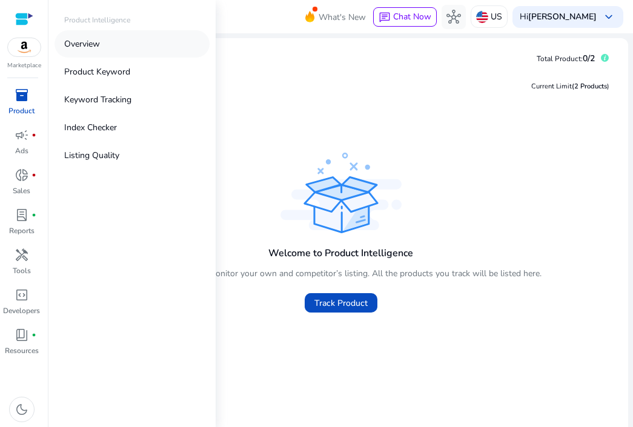
click at [120, 48] on link "Overview" at bounding box center [132, 43] width 155 height 27
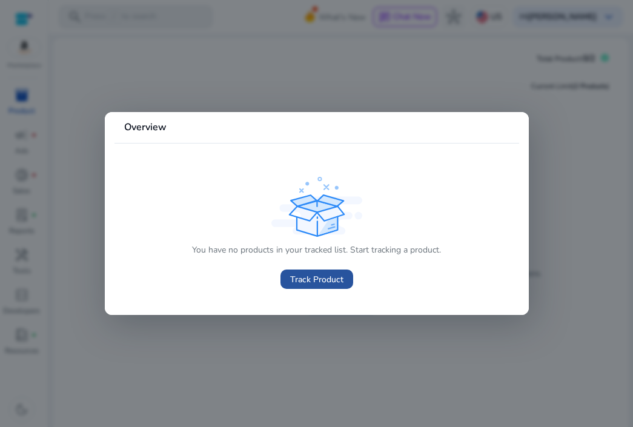
click at [313, 282] on span "Track Product" at bounding box center [316, 279] width 53 height 13
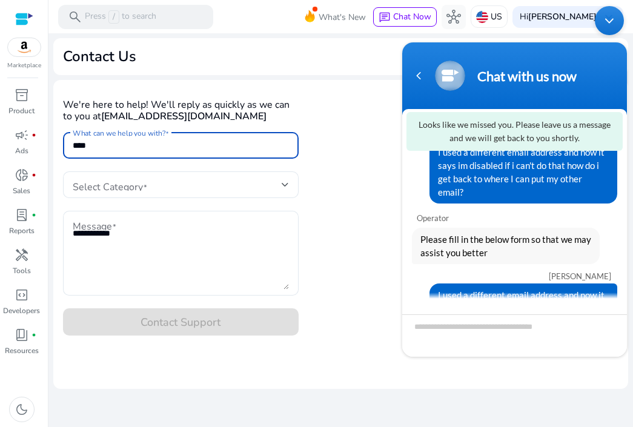
scroll to position [118, 0]
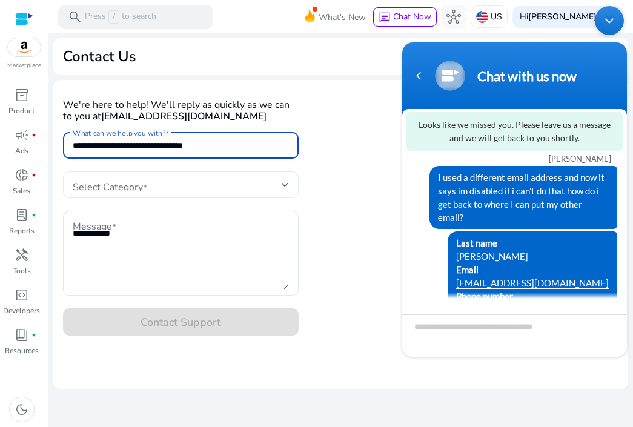
type input "**********"
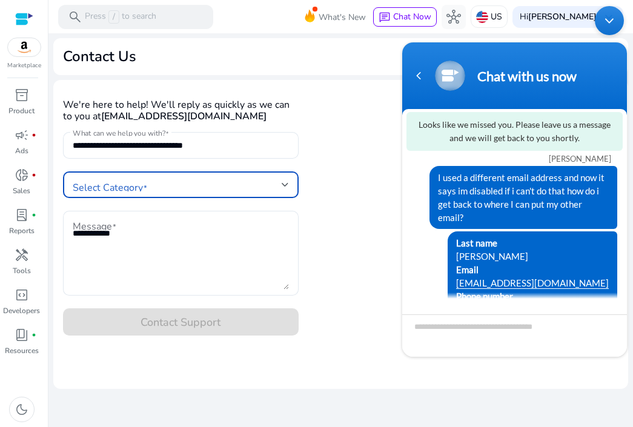
click at [286, 184] on div at bounding box center [285, 184] width 7 height 5
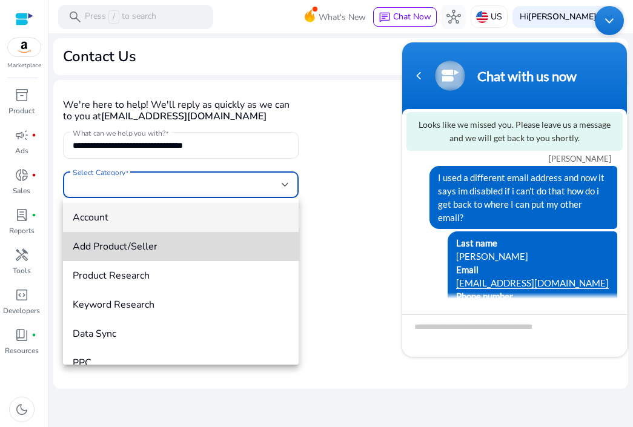
click at [208, 241] on span "Add Product/Seller" at bounding box center [181, 246] width 216 height 13
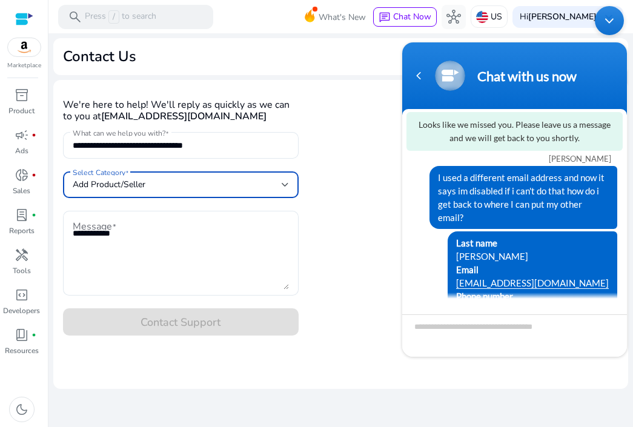
click at [286, 186] on div at bounding box center [285, 184] width 7 height 5
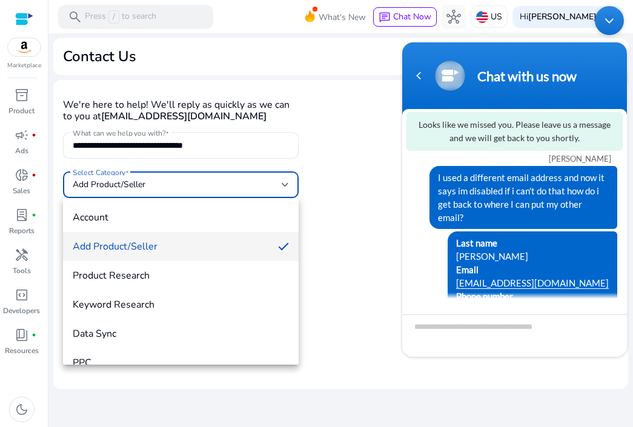
click at [369, 166] on div at bounding box center [316, 213] width 633 height 427
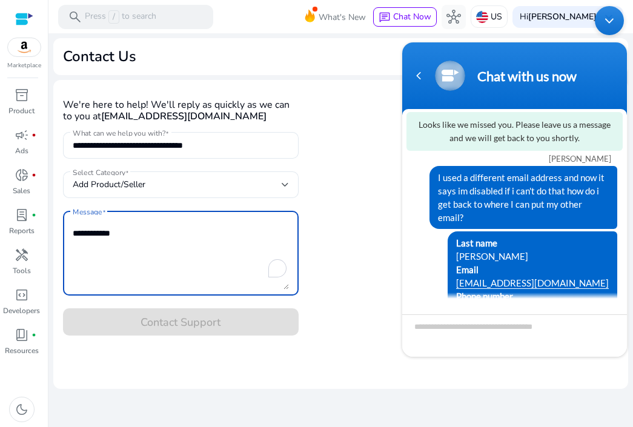
click at [105, 259] on textarea "Message" at bounding box center [181, 253] width 216 height 73
drag, startPoint x: 105, startPoint y: 259, endPoint x: 98, endPoint y: 254, distance: 9.1
click at [98, 254] on textarea "Message" at bounding box center [181, 253] width 216 height 73
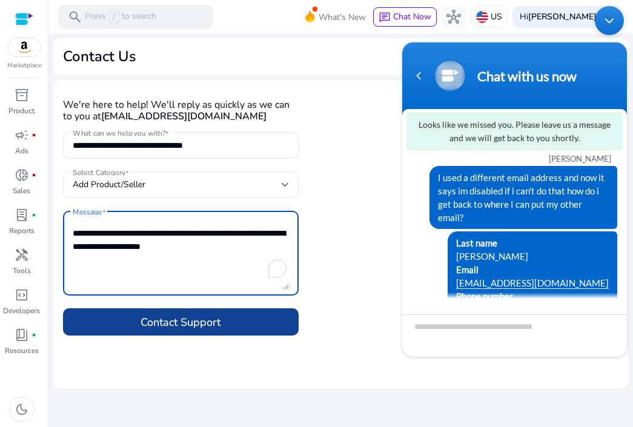
type textarea "**********"
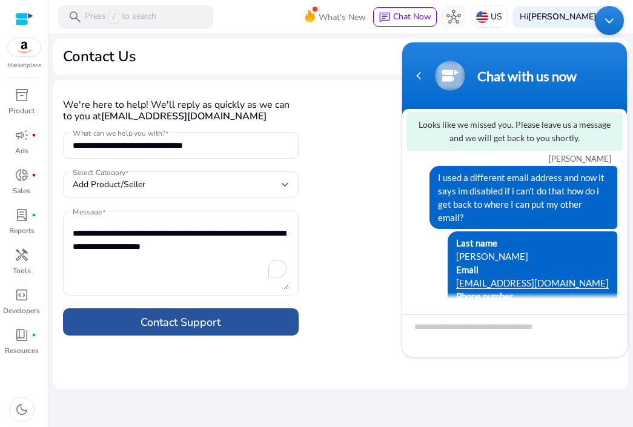
click at [174, 330] on span "Contact Support" at bounding box center [181, 322] width 80 height 17
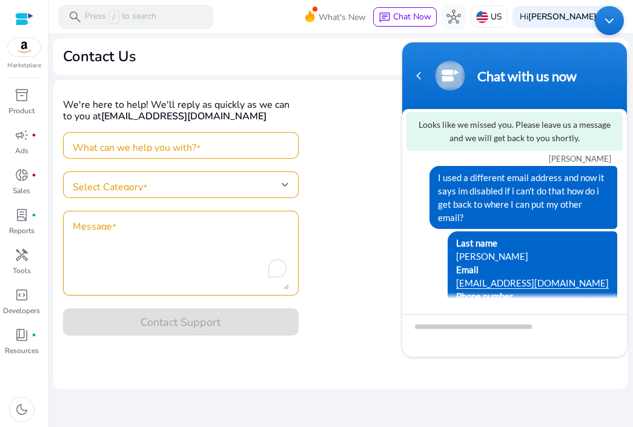
click at [299, 219] on div "We're here to help! We'll reply as quickly as we can to you at aunttt@aunttt.co…" at bounding box center [340, 213] width 575 height 266
drag, startPoint x: 299, startPoint y: 219, endPoint x: 149, endPoint y: 290, distance: 166.5
click at [149, 290] on div "We're here to help! We'll reply as quickly as we can to you at aunttt@aunttt.co…" at bounding box center [340, 213] width 575 height 266
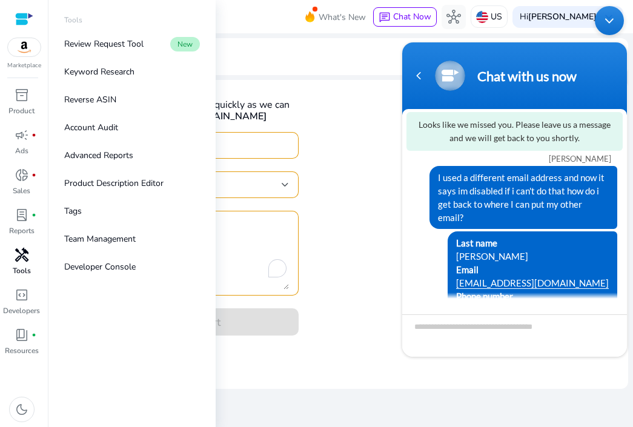
click at [27, 261] on span "handyman" at bounding box center [22, 255] width 15 height 15
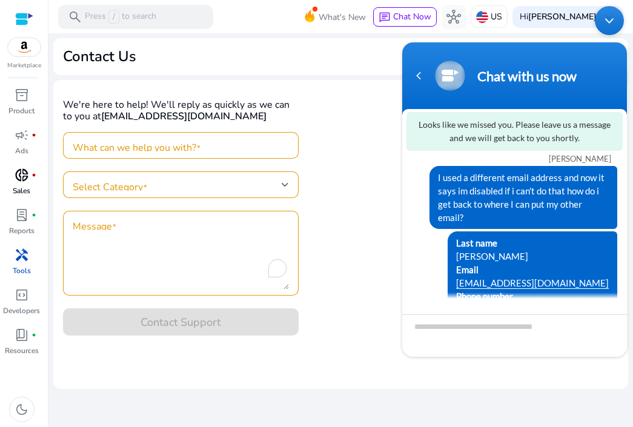
drag, startPoint x: 27, startPoint y: 261, endPoint x: 22, endPoint y: 191, distance: 70.5
click at [22, 191] on div "inventory_2 Product campaign fiber_manual_record Ads donut_small fiber_manual_r…" at bounding box center [21, 225] width 43 height 280
click at [22, 191] on p "Sales" at bounding box center [22, 190] width 18 height 11
click at [19, 132] on span "campaign" at bounding box center [22, 135] width 15 height 15
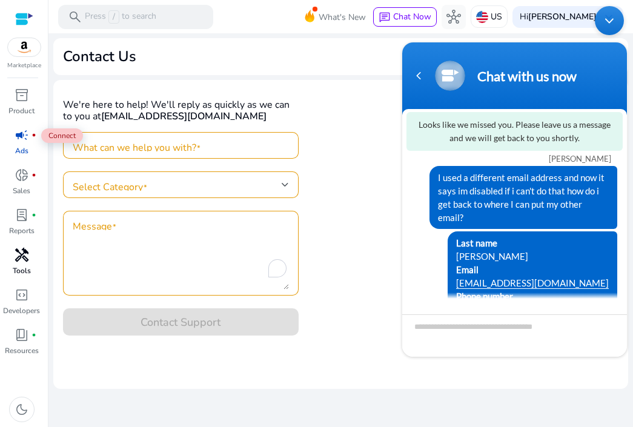
click at [19, 132] on span "campaign" at bounding box center [22, 135] width 15 height 15
click at [418, 81] on div "Navigation go back" at bounding box center [419, 76] width 18 height 18
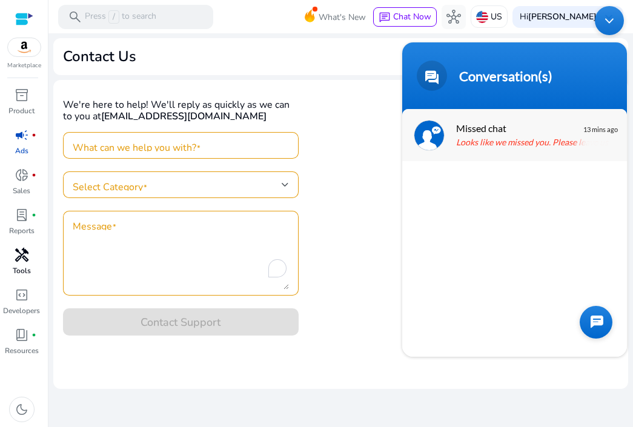
click at [456, 120] on div "Missed chat Looks like we missed you. Please leave us a message. 13 mins ago" at bounding box center [515, 135] width 225 height 52
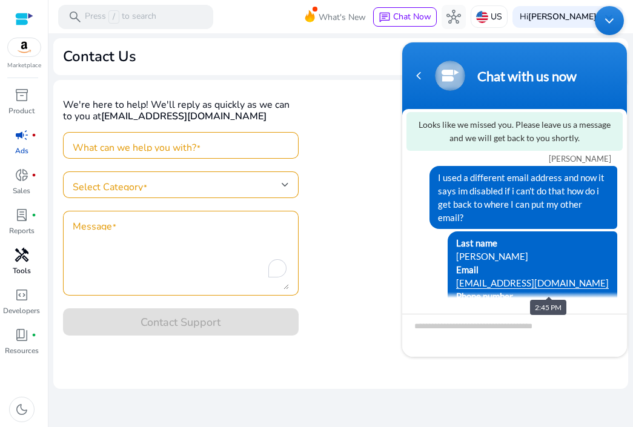
drag, startPoint x: 593, startPoint y: 281, endPoint x: 541, endPoint y: 231, distance: 72.9
click at [541, 236] on span "Last name Wesley Lowe Email wesloweemailbiz@gmail.com Phone number 7403509310" at bounding box center [532, 276] width 153 height 80
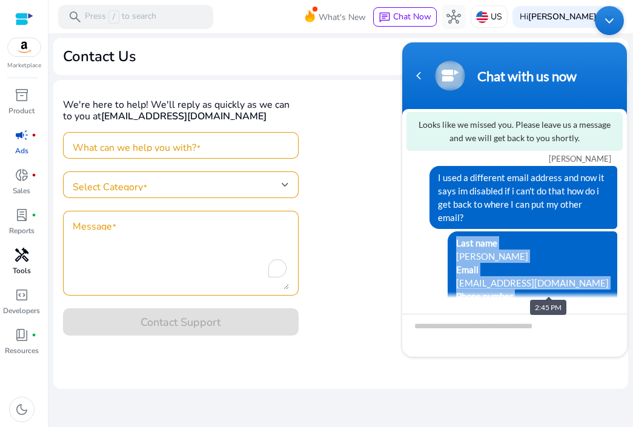
drag, startPoint x: 541, startPoint y: 218, endPoint x: 563, endPoint y: 290, distance: 74.8
click at [563, 290] on div "Last name Wesley Lowe Email wesloweemailbiz@gmail.com Phone number 7403509310" at bounding box center [533, 277] width 170 height 90
copy span "Last name Wesley Lowe Email wesloweemailbiz@gmail.com Phone number 7403509310"
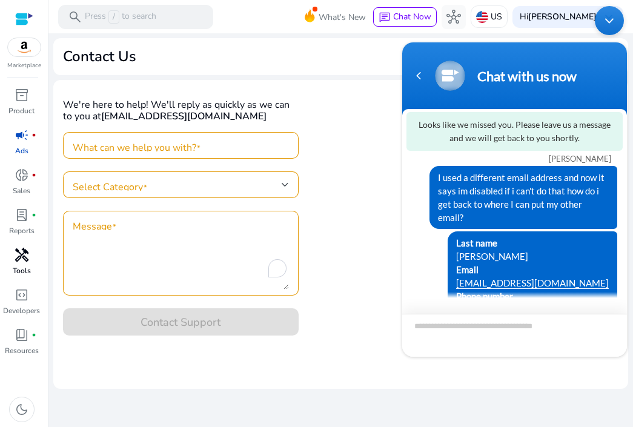
click at [420, 333] on textarea "Type your message and hit 'Enter'" at bounding box center [515, 335] width 225 height 43
paste textarea "**********"
type textarea "**********"
click at [610, 331] on span at bounding box center [612, 335] width 12 height 12
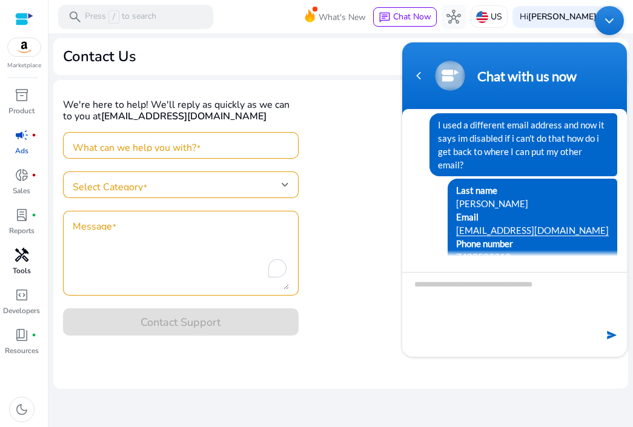
scroll to position [0, 0]
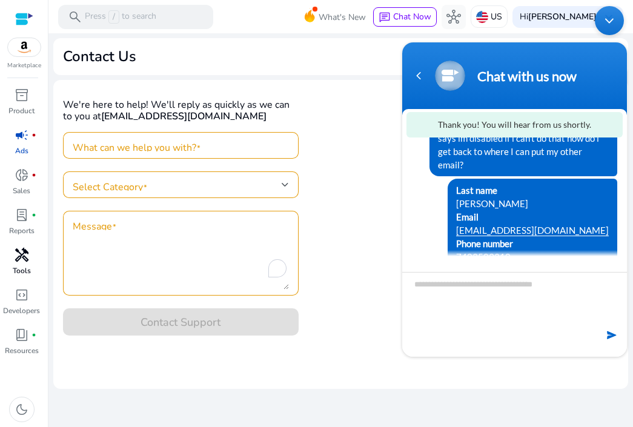
drag, startPoint x: 629, startPoint y: 207, endPoint x: 626, endPoint y: 229, distance: 22.0
click at [626, 229] on body "Chat with us now Thank you! You will hear from us shortly. Wesley Lowe I used a…" at bounding box center [514, 181] width 237 height 363
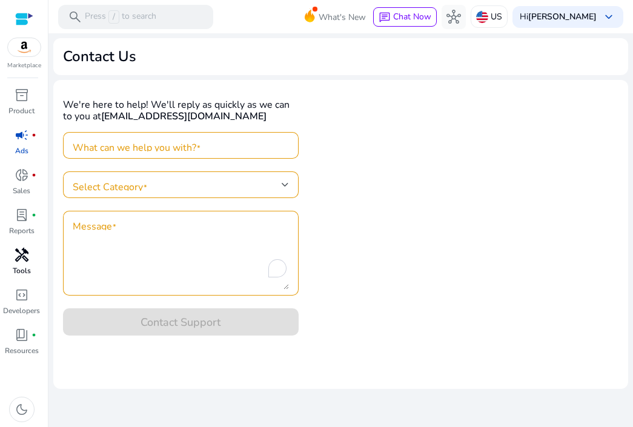
drag, startPoint x: 229, startPoint y: 229, endPoint x: 626, endPoint y: 229, distance: 396.5
click at [489, 11] on img at bounding box center [482, 17] width 12 height 12
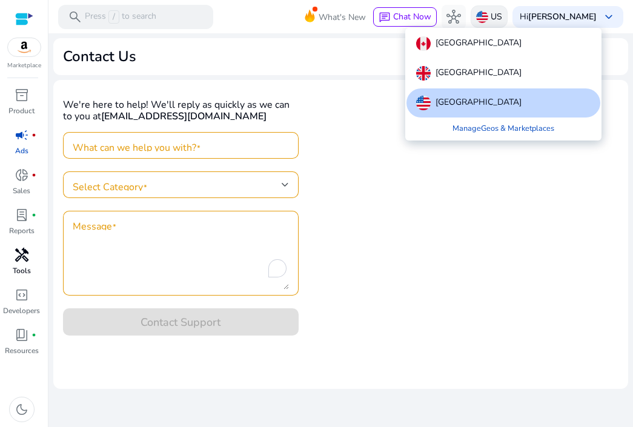
click at [495, 11] on div at bounding box center [316, 213] width 633 height 427
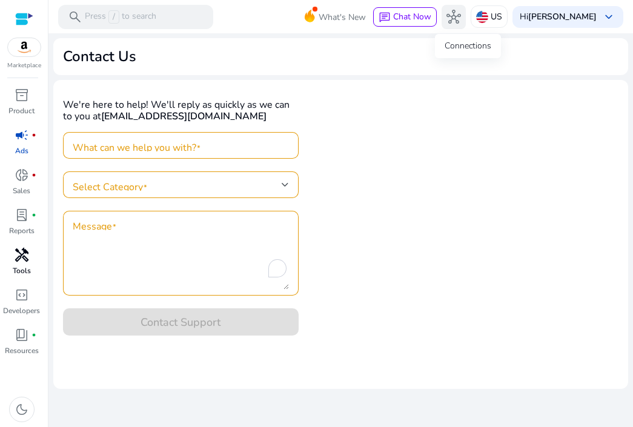
click at [461, 13] on span "hub" at bounding box center [454, 17] width 15 height 15
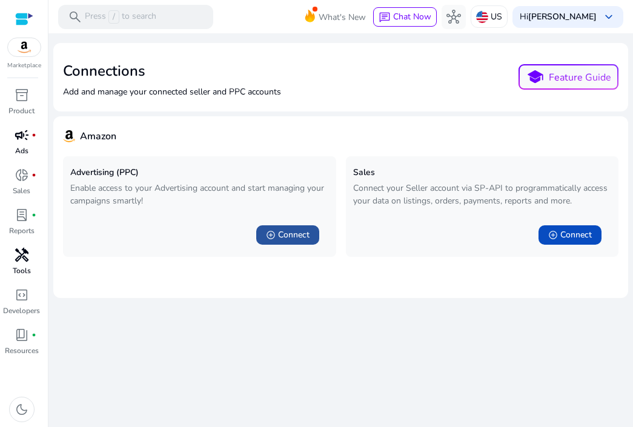
click at [291, 236] on span "Connect" at bounding box center [294, 235] width 32 height 12
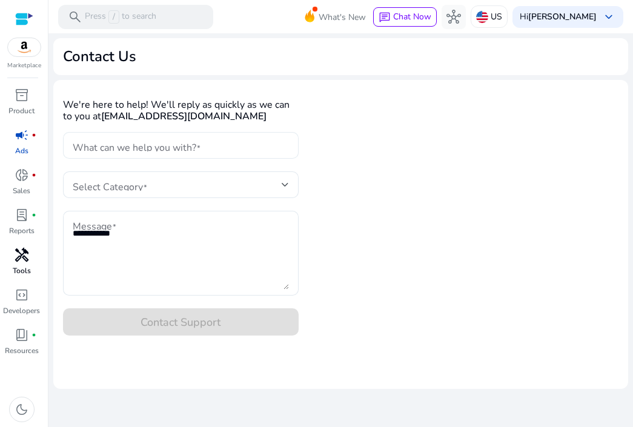
click at [289, 148] on div "What can we help you with?" at bounding box center [181, 145] width 236 height 27
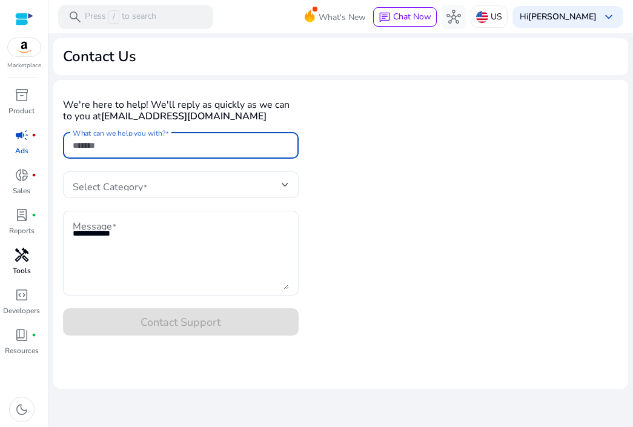
click at [287, 150] on input "What can we help you with?" at bounding box center [181, 145] width 216 height 13
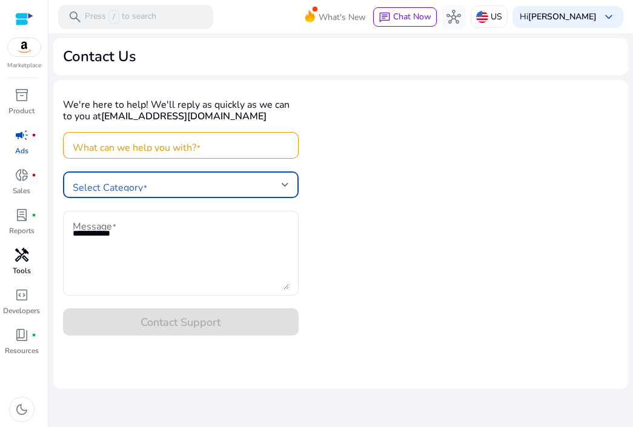
click at [289, 185] on div at bounding box center [285, 184] width 7 height 5
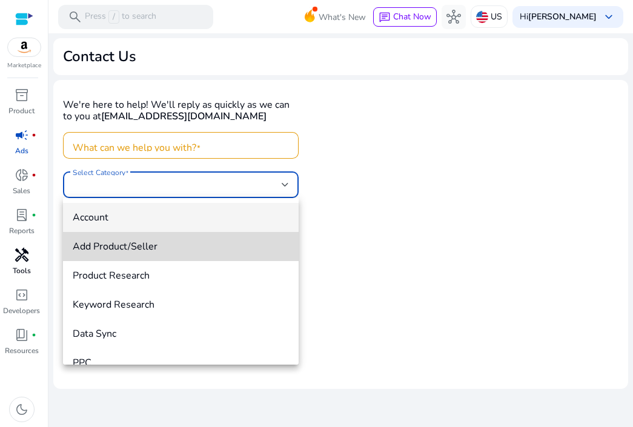
click at [219, 258] on mat-option "Add Product/Seller" at bounding box center [181, 246] width 236 height 29
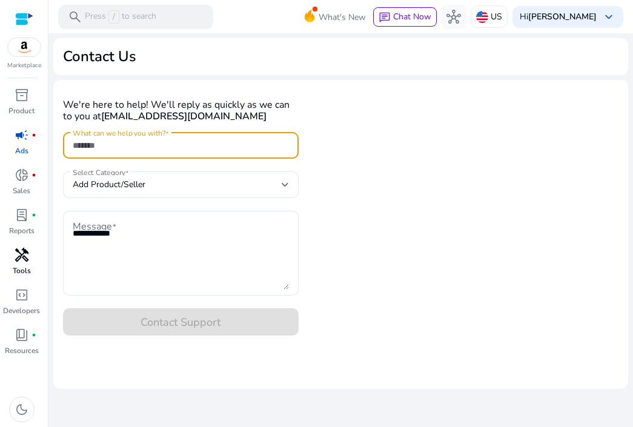
click at [179, 147] on input "What can we help you with?" at bounding box center [181, 145] width 216 height 13
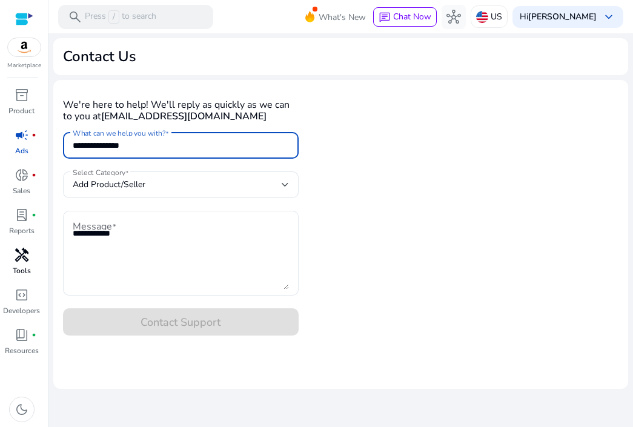
type input "**********"
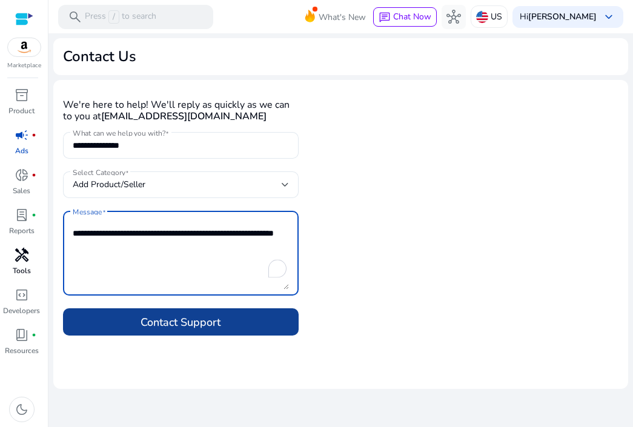
type textarea "**********"
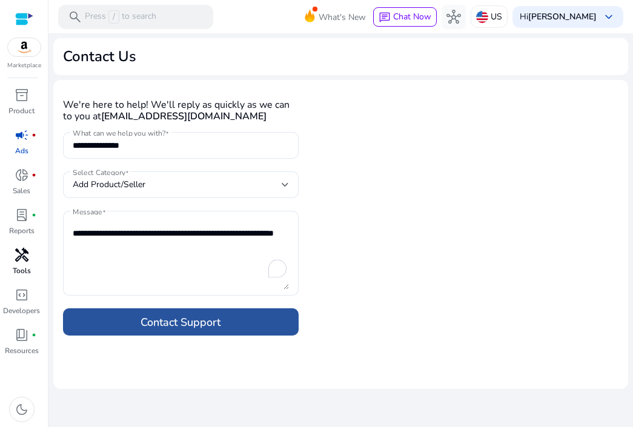
click at [164, 326] on span "Contact Support" at bounding box center [181, 322] width 80 height 17
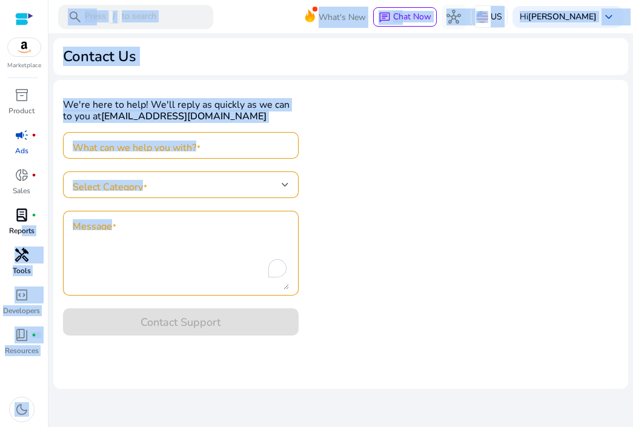
drag, startPoint x: 164, startPoint y: 326, endPoint x: 15, endPoint y: 234, distance: 175.0
click at [15, 234] on mat-sidenav-container "Marketplace inventory_2 Product campaign fiber_manual_record Ads donut_small fi…" at bounding box center [316, 213] width 633 height 427
click at [352, 195] on div "We're here to help! We'll reply as quickly as we can to you at aunttt@aunttt.co…" at bounding box center [340, 213] width 575 height 266
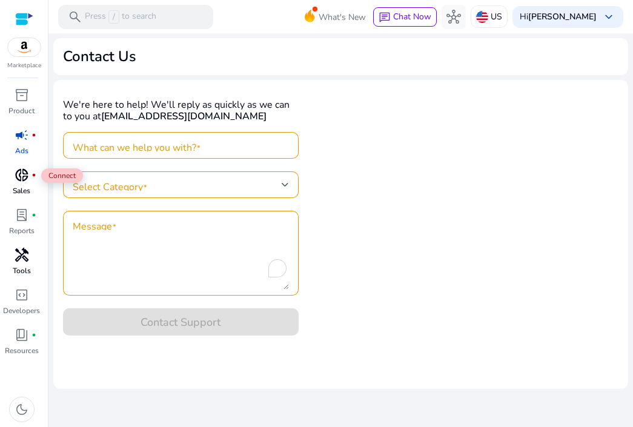
click at [18, 171] on span "donut_small" at bounding box center [22, 175] width 15 height 15
click at [27, 208] on span "lab_profile" at bounding box center [22, 215] width 15 height 15
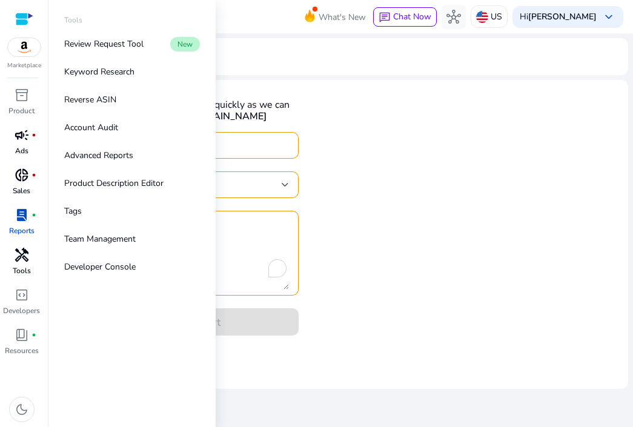
click at [25, 250] on span "handyman" at bounding box center [22, 255] width 15 height 15
click at [96, 69] on p "Keyword Research" at bounding box center [99, 71] width 70 height 13
click at [104, 42] on p "Review Request Tool" at bounding box center [103, 44] width 79 height 13
